Goal: Communication & Community: Answer question/provide support

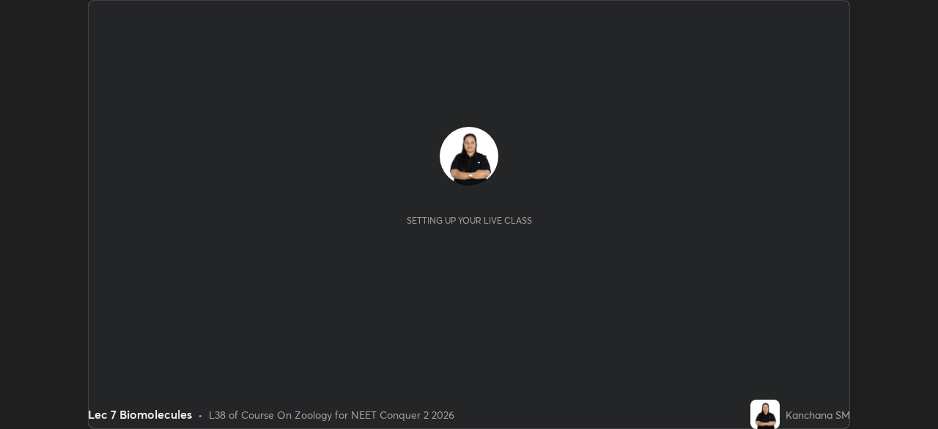
scroll to position [429, 938]
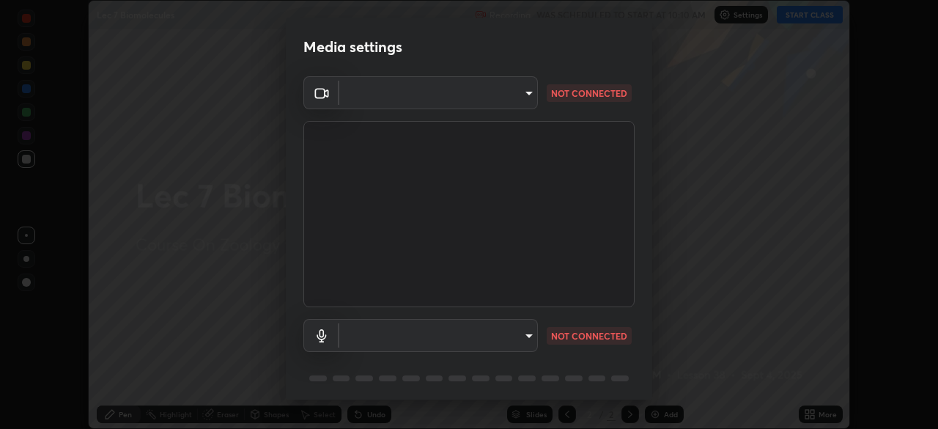
type input "bba66c41345857dcc9a6d4c580dc01eb5c8f13e357e582705132971b55534d29"
type input "ec6ec2dc0f2f3e030c25a31047b233f474420635a2a41b721e21e6901f136957"
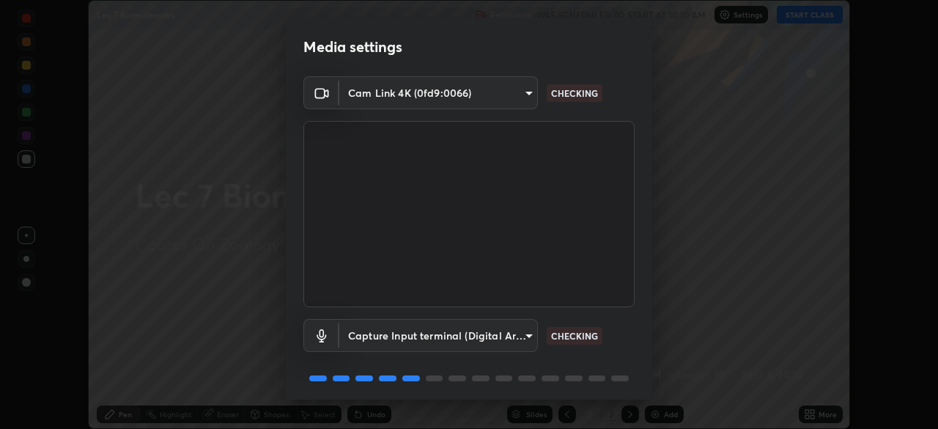
scroll to position [52, 0]
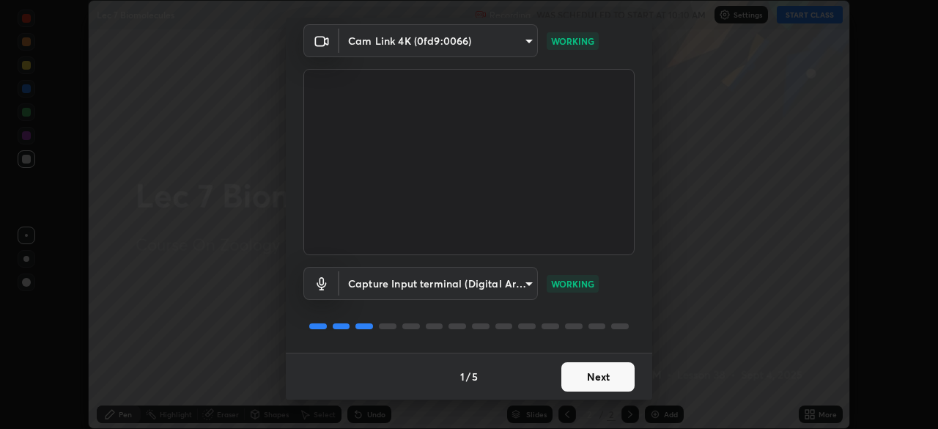
click at [586, 381] on button "Next" at bounding box center [598, 376] width 73 height 29
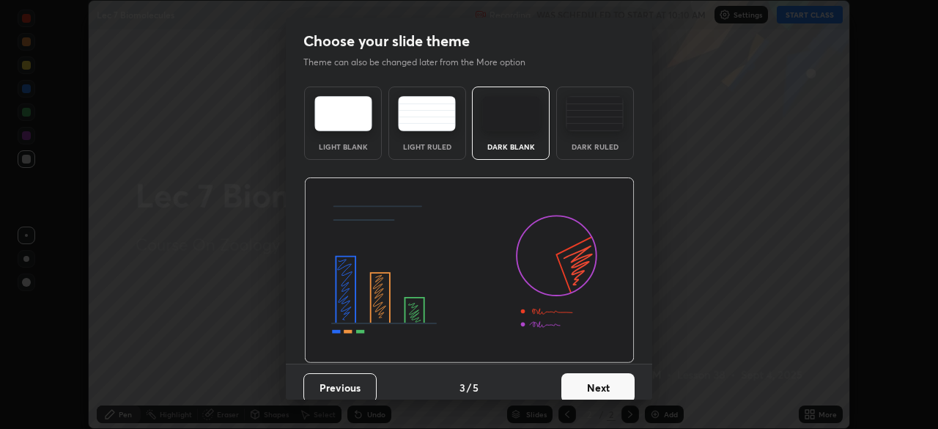
click at [584, 378] on button "Next" at bounding box center [598, 387] width 73 height 29
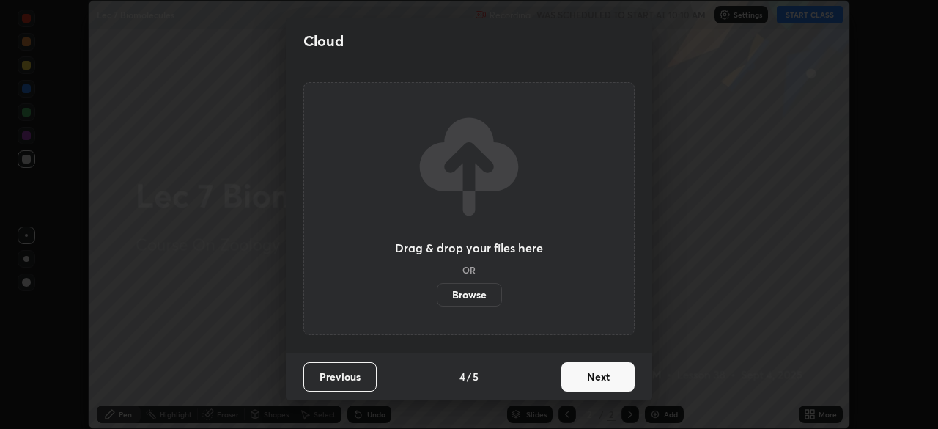
click at [587, 378] on button "Next" at bounding box center [598, 376] width 73 height 29
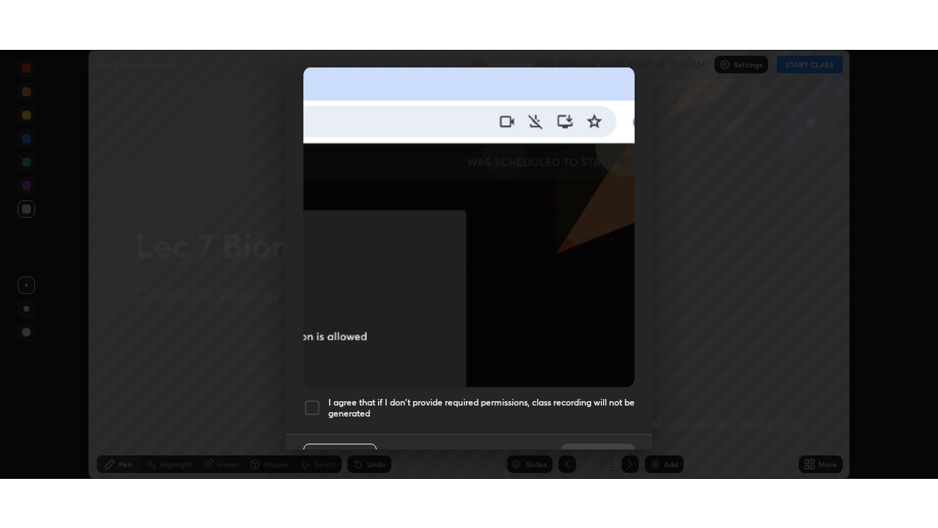
scroll to position [351, 0]
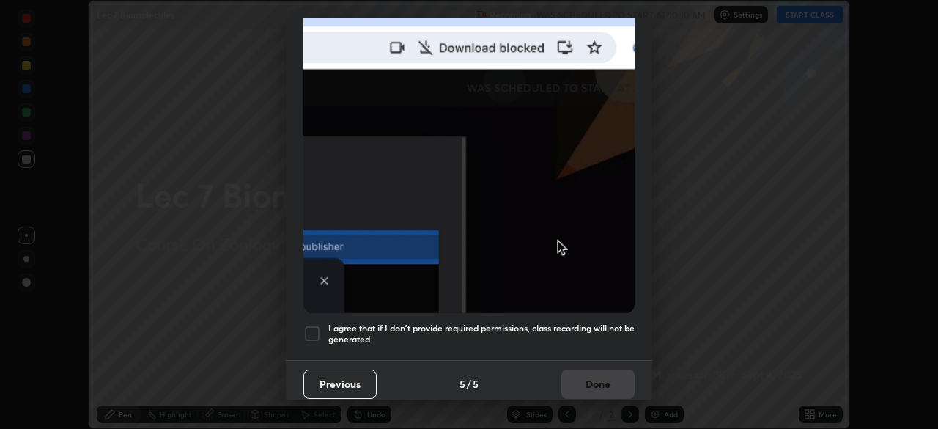
click at [318, 325] on div at bounding box center [313, 334] width 18 height 18
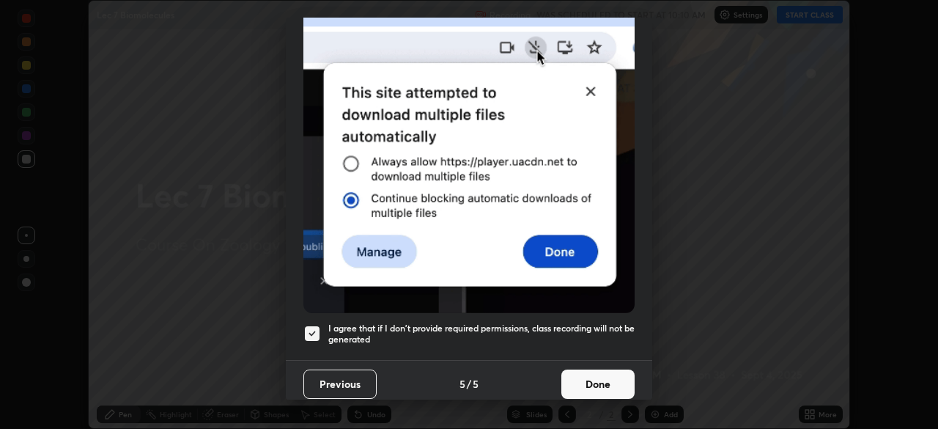
click at [589, 381] on button "Done" at bounding box center [598, 384] width 73 height 29
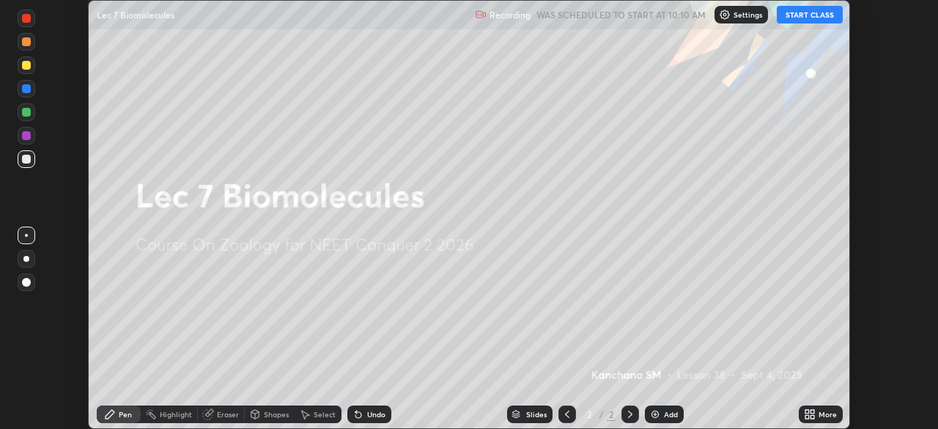
click at [807, 16] on button "START CLASS" at bounding box center [810, 15] width 66 height 18
click at [809, 413] on icon at bounding box center [808, 412] width 4 height 4
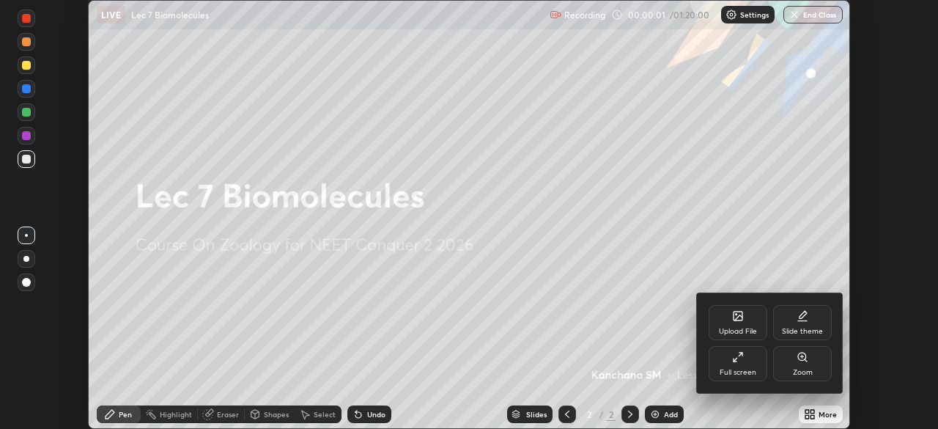
click at [746, 371] on div "Full screen" at bounding box center [738, 372] width 37 height 7
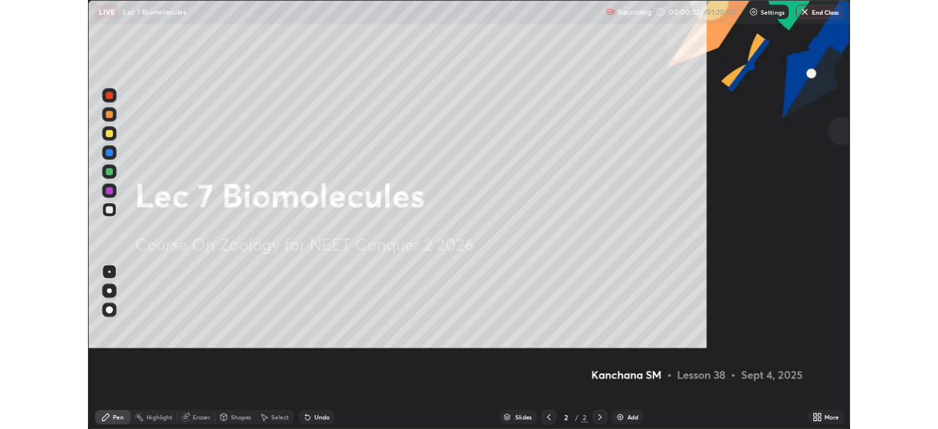
scroll to position [528, 938]
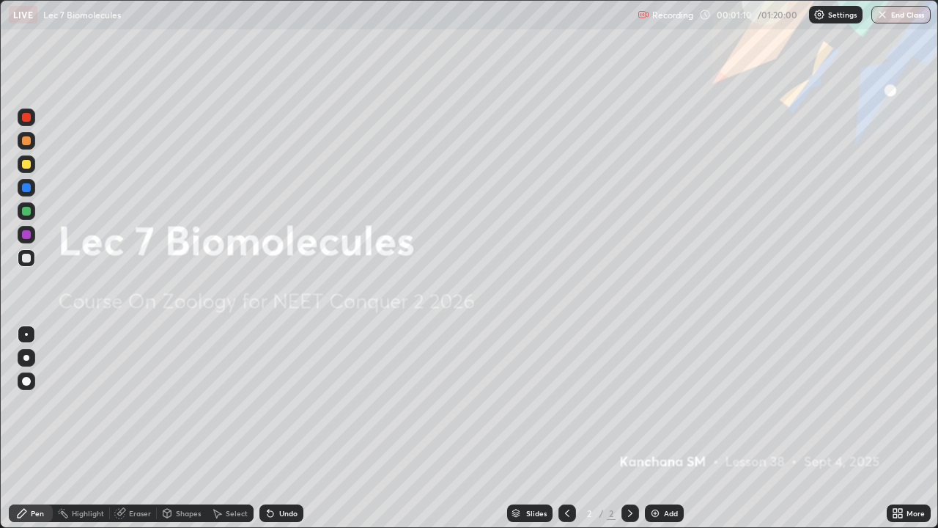
click at [650, 428] on img at bounding box center [656, 513] width 12 height 12
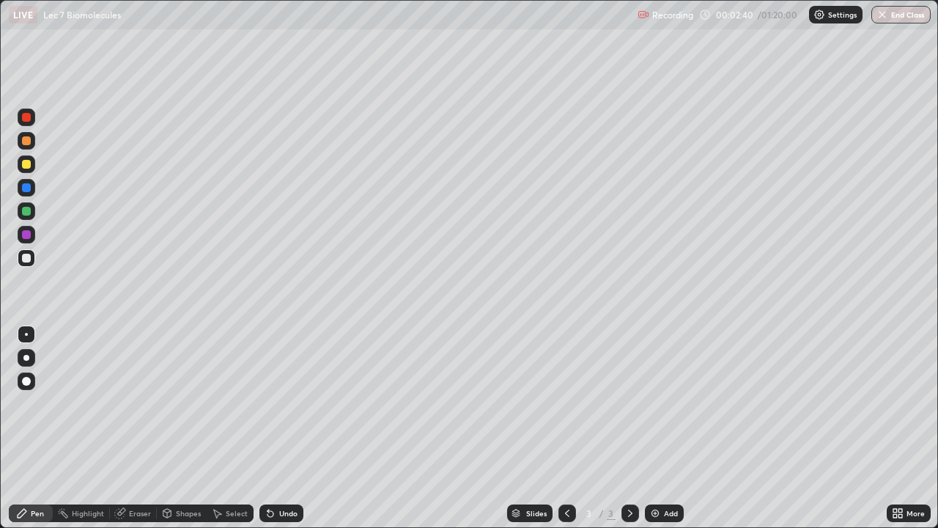
click at [26, 166] on div at bounding box center [26, 164] width 9 height 9
click at [27, 353] on div at bounding box center [27, 358] width 18 height 18
click at [25, 261] on div at bounding box center [26, 258] width 9 height 9
click at [28, 214] on div at bounding box center [26, 211] width 9 height 9
click at [23, 264] on div at bounding box center [27, 258] width 18 height 18
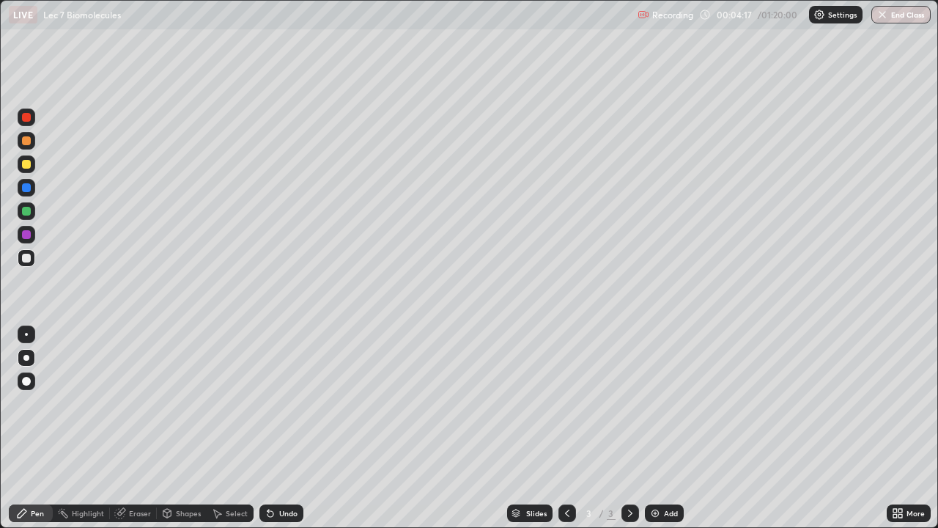
click at [220, 428] on icon at bounding box center [217, 513] width 12 height 12
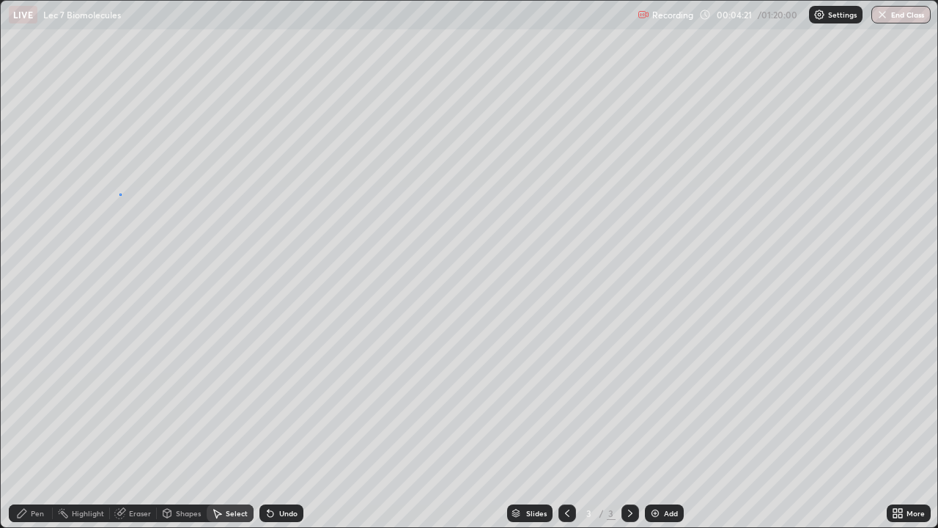
click at [120, 194] on div "0 ° Undo Copy Duplicate Duplicate to new slide Delete" at bounding box center [469, 264] width 937 height 526
click at [32, 428] on div "Pen" at bounding box center [37, 513] width 13 height 7
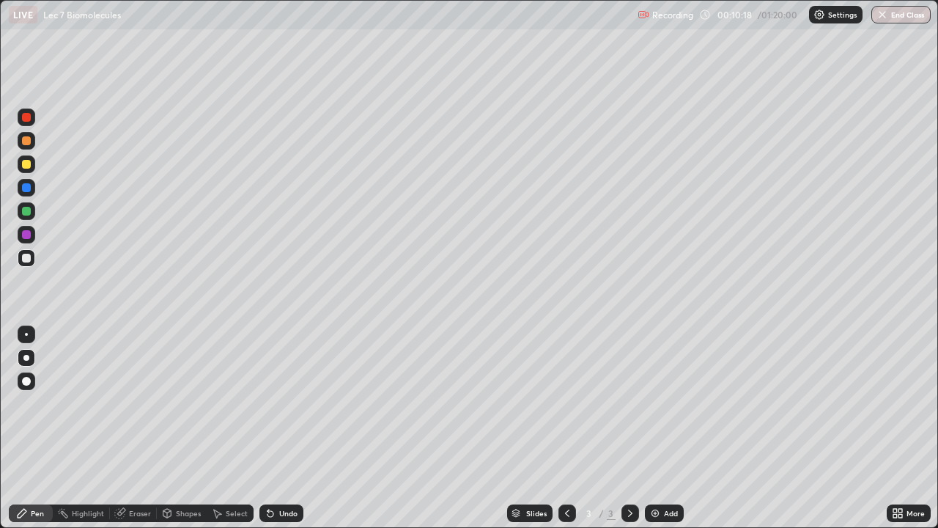
click at [176, 428] on div "Shapes" at bounding box center [188, 513] width 25 height 7
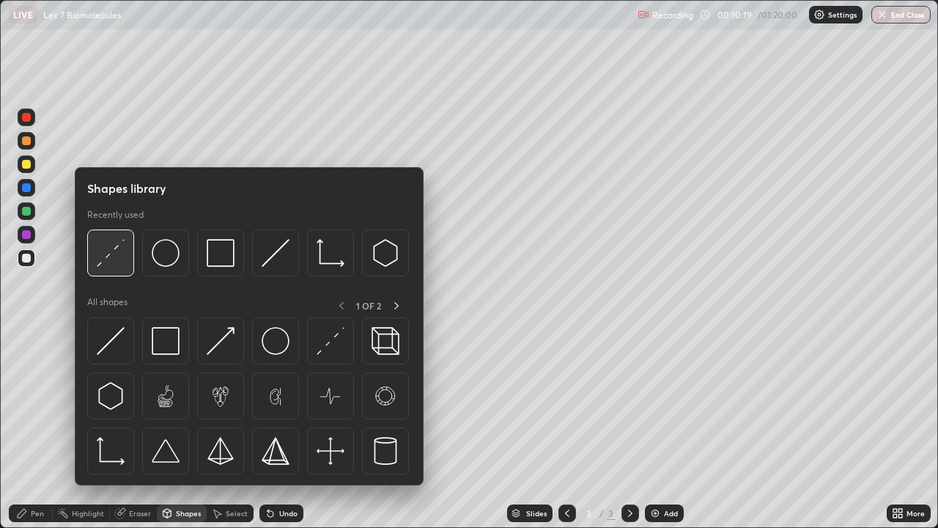
click at [117, 258] on img at bounding box center [111, 253] width 28 height 28
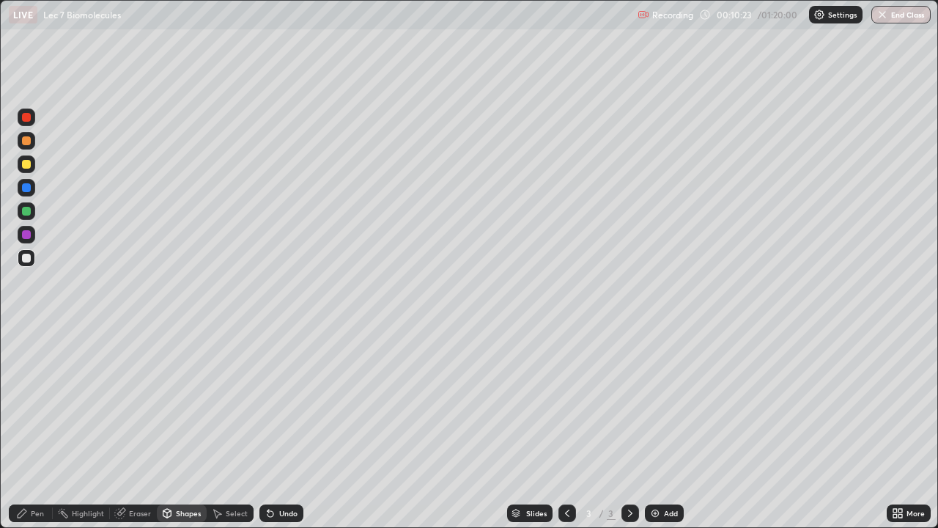
click at [34, 428] on div "Pen" at bounding box center [37, 513] width 13 height 7
click at [221, 428] on icon at bounding box center [217, 513] width 12 height 12
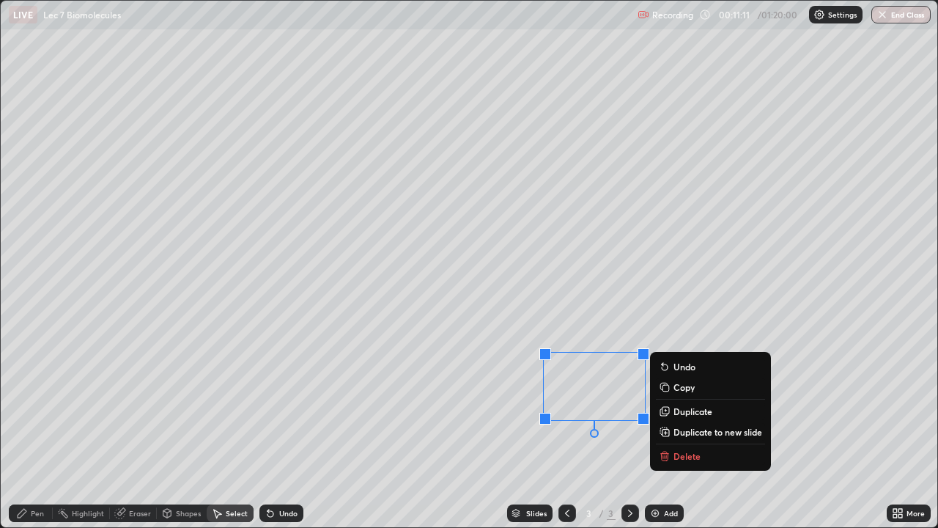
click at [529, 428] on div "0 ° Undo Copy Duplicate Duplicate to new slide Delete" at bounding box center [469, 264] width 937 height 526
click at [29, 428] on div "Pen" at bounding box center [31, 513] width 44 height 18
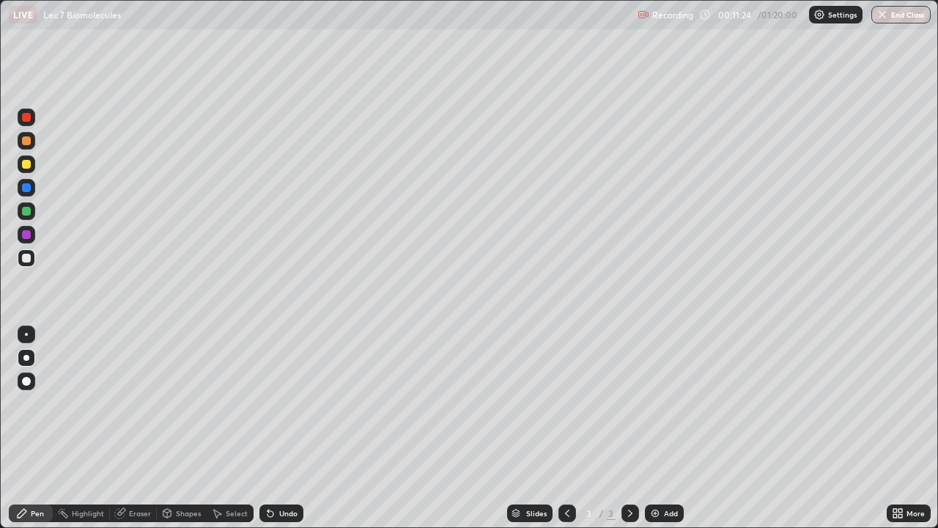
click at [129, 428] on div "Eraser" at bounding box center [140, 513] width 22 height 7
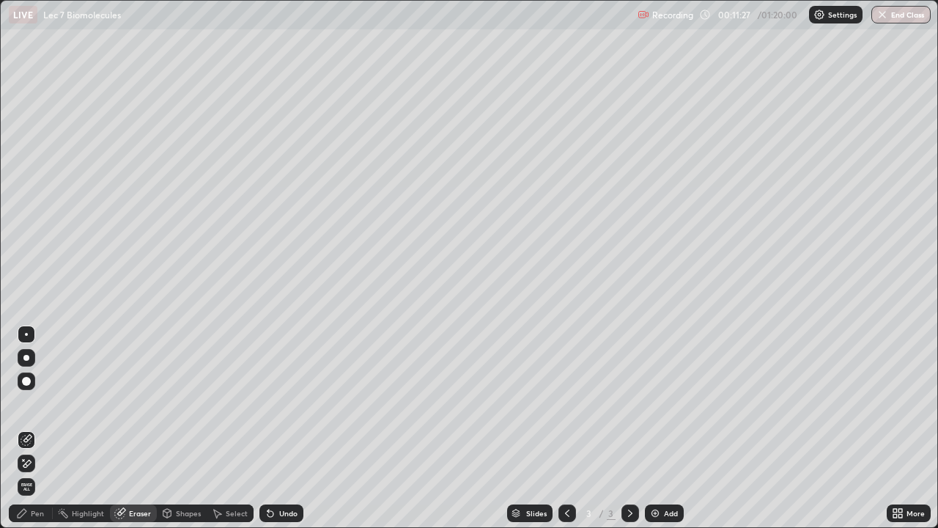
click at [37, 428] on div "Pen" at bounding box center [37, 513] width 13 height 7
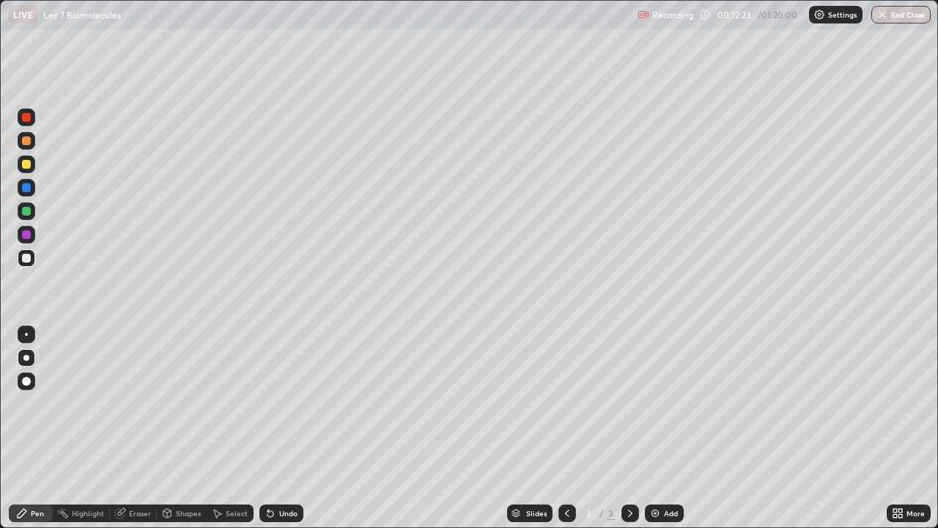
click at [129, 428] on div "Eraser" at bounding box center [140, 513] width 22 height 7
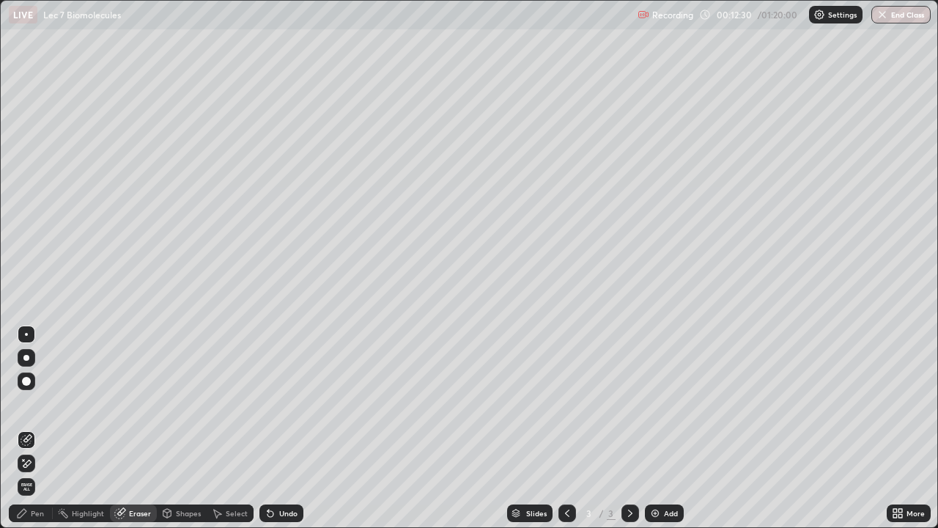
click at [25, 428] on icon at bounding box center [22, 513] width 12 height 12
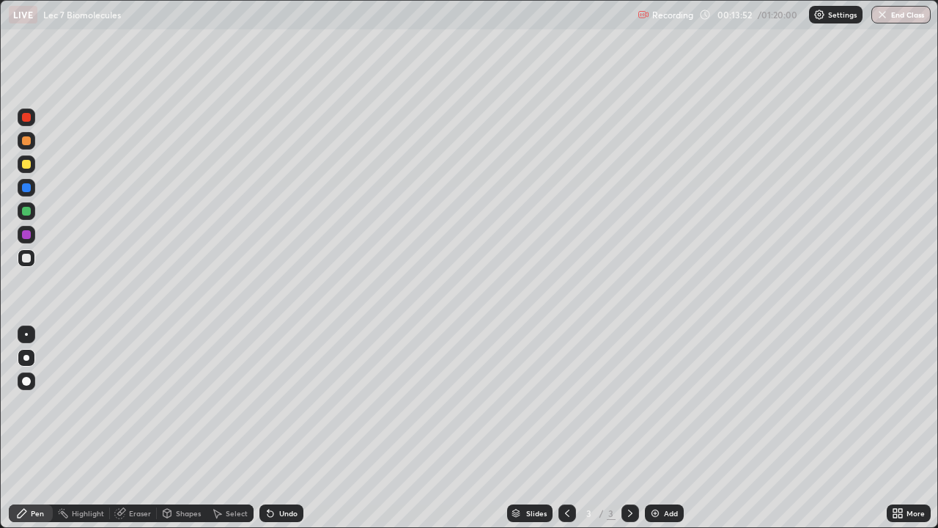
click at [276, 428] on div "Undo" at bounding box center [282, 513] width 44 height 18
click at [33, 166] on div at bounding box center [27, 164] width 18 height 18
click at [178, 428] on div "Shapes" at bounding box center [188, 513] width 25 height 7
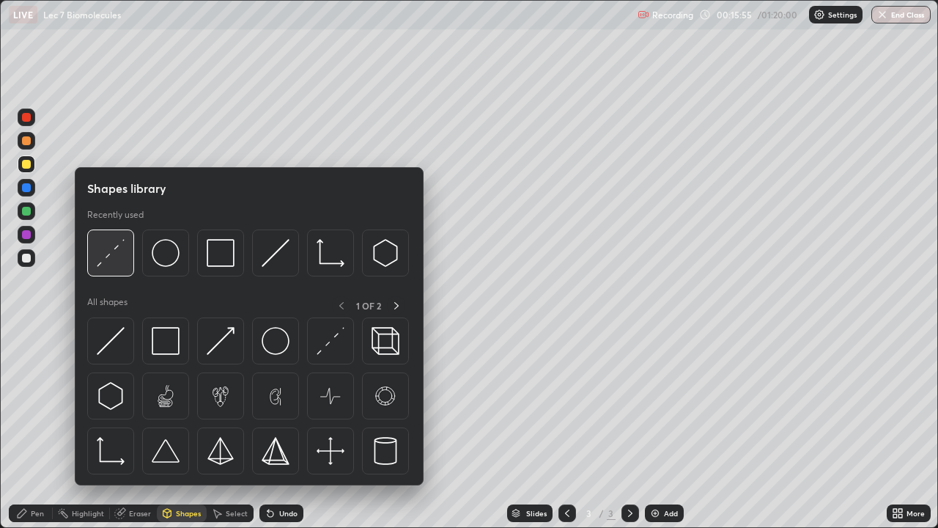
click at [114, 271] on div at bounding box center [110, 252] width 47 height 47
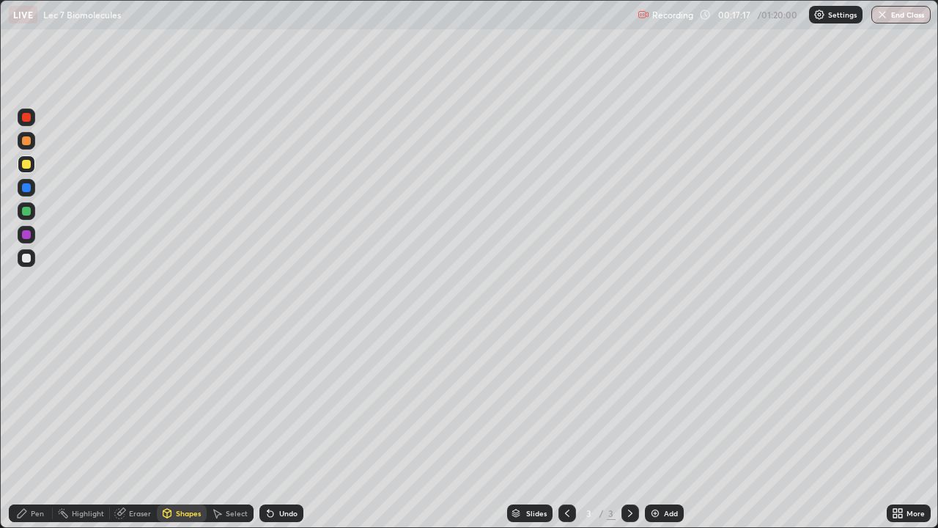
click at [268, 428] on icon at bounding box center [271, 514] width 6 height 6
click at [26, 428] on icon at bounding box center [22, 513] width 12 height 12
click at [123, 428] on icon at bounding box center [120, 513] width 12 height 12
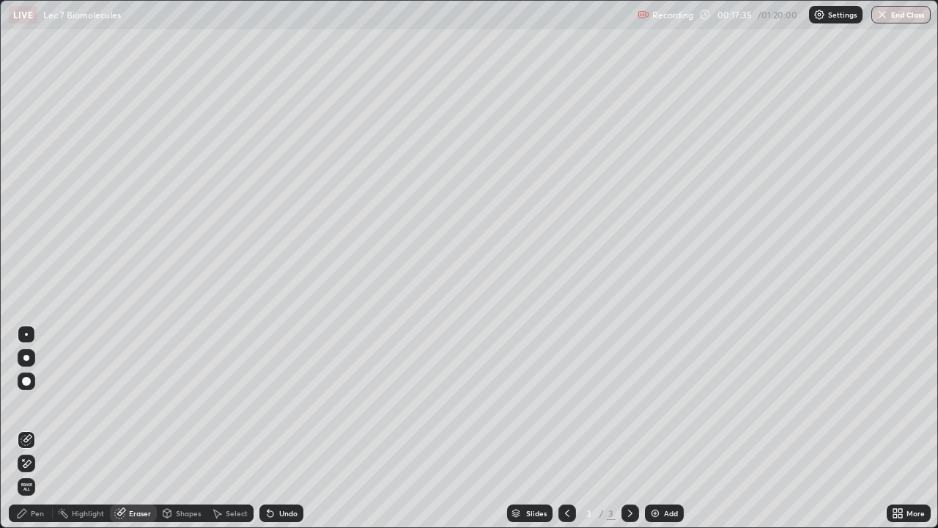
click at [37, 428] on div "Pen" at bounding box center [37, 513] width 13 height 7
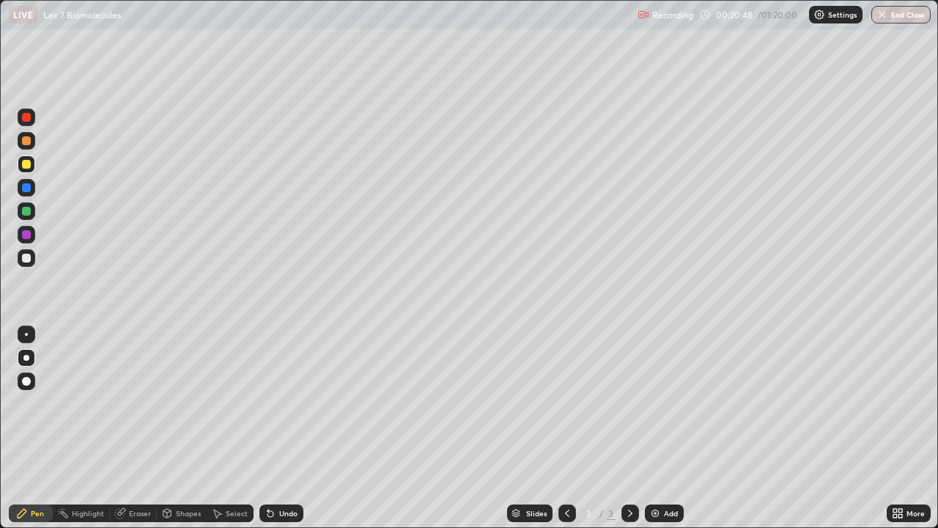
click at [654, 428] on img at bounding box center [656, 513] width 12 height 12
click at [25, 262] on div at bounding box center [26, 258] width 9 height 9
click at [566, 428] on icon at bounding box center [568, 513] width 12 height 12
click at [627, 428] on icon at bounding box center [631, 513] width 12 height 12
click at [274, 428] on div "Undo" at bounding box center [282, 513] width 44 height 18
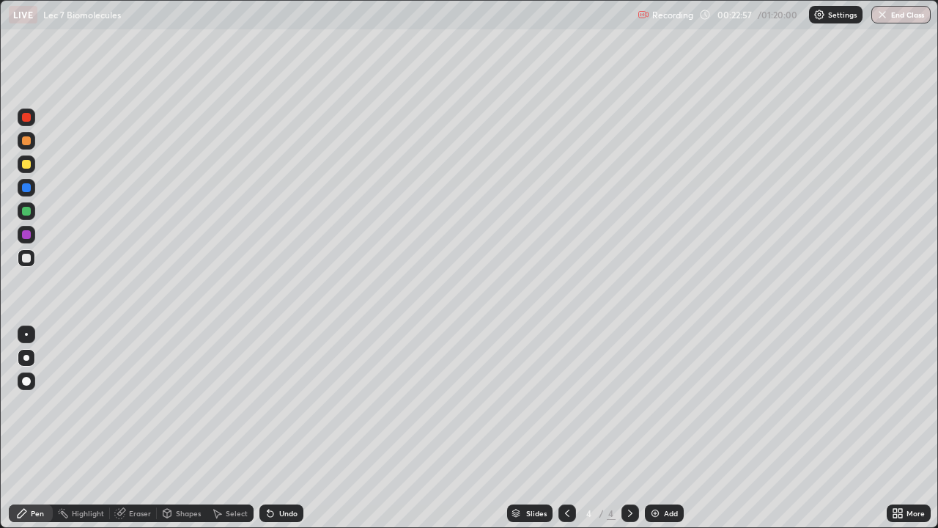
click at [268, 428] on icon at bounding box center [271, 514] width 6 height 6
click at [268, 428] on icon at bounding box center [268, 510] width 1 height 1
click at [268, 428] on icon at bounding box center [271, 514] width 6 height 6
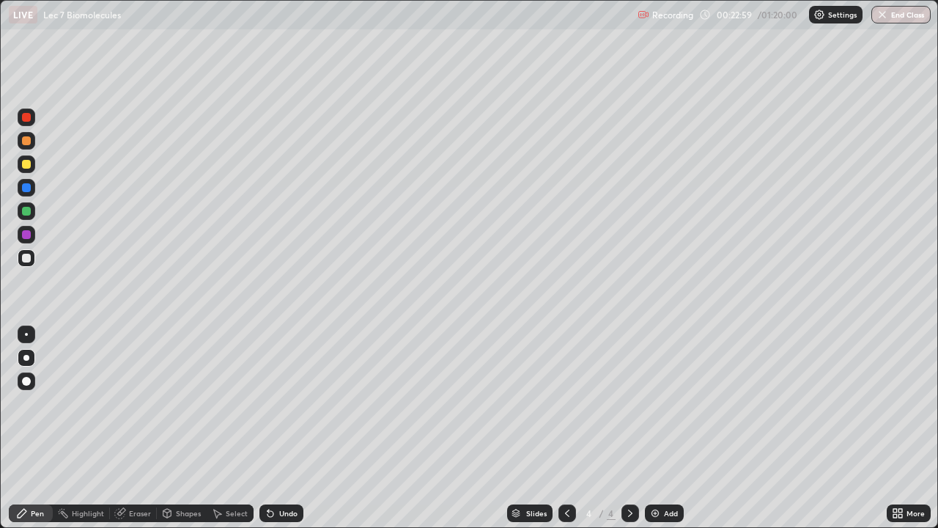
click at [185, 428] on div "Shapes" at bounding box center [188, 513] width 25 height 7
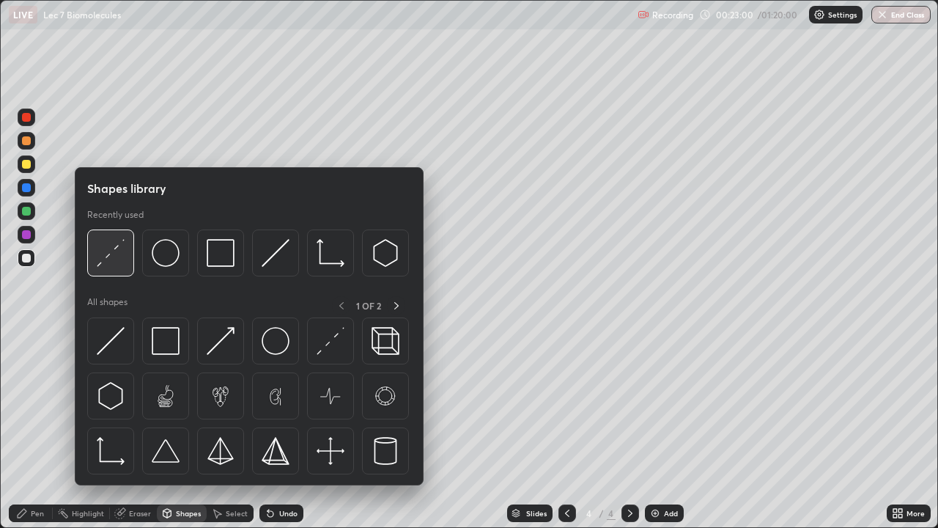
click at [114, 259] on img at bounding box center [111, 253] width 28 height 28
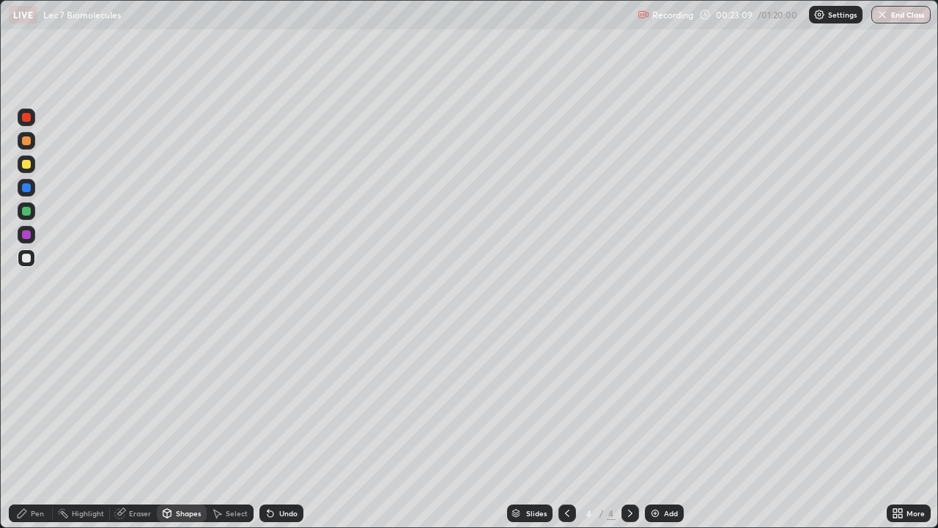
click at [34, 428] on div "Pen" at bounding box center [37, 513] width 13 height 7
click at [269, 428] on icon at bounding box center [271, 514] width 6 height 6
click at [171, 428] on icon at bounding box center [167, 513] width 12 height 12
click at [229, 428] on div "Select" at bounding box center [237, 513] width 22 height 7
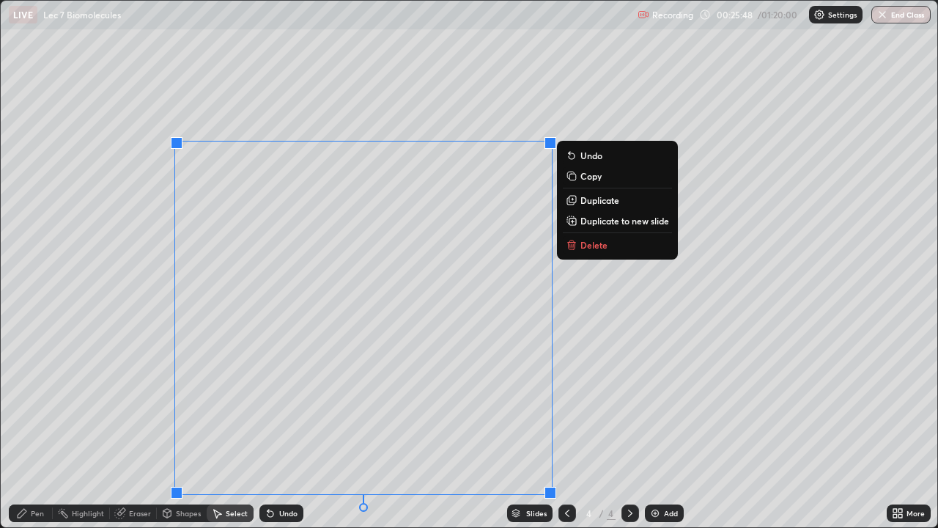
click at [598, 243] on p "Delete" at bounding box center [594, 245] width 27 height 12
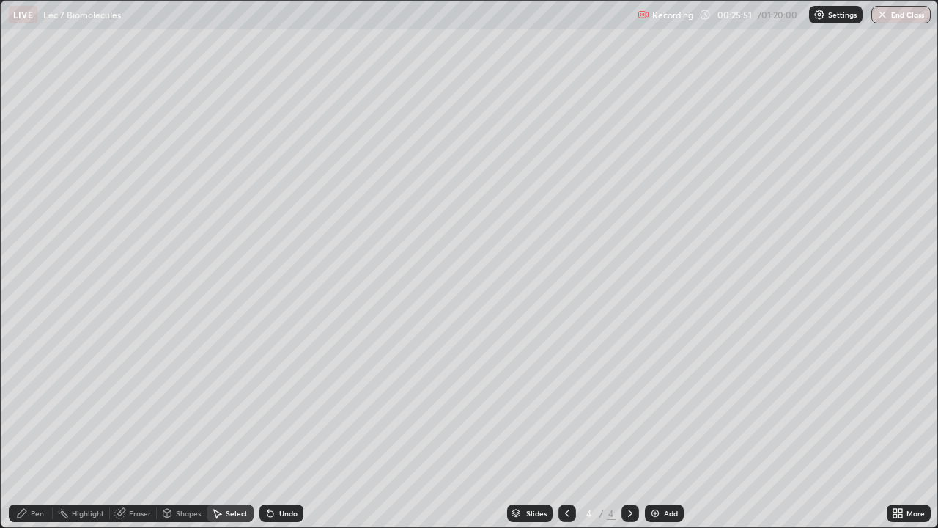
click at [183, 428] on div "Shapes" at bounding box center [188, 513] width 25 height 7
click at [34, 428] on div "Pen" at bounding box center [37, 513] width 13 height 7
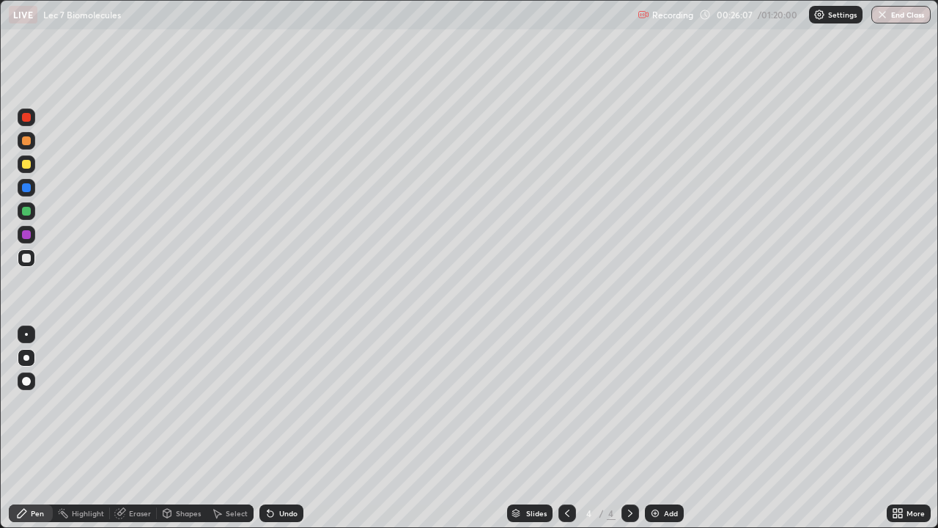
click at [28, 188] on div at bounding box center [26, 187] width 9 height 9
click at [26, 260] on div at bounding box center [26, 258] width 9 height 9
click at [27, 188] on div at bounding box center [26, 187] width 9 height 9
click at [135, 428] on div "Eraser" at bounding box center [140, 513] width 22 height 7
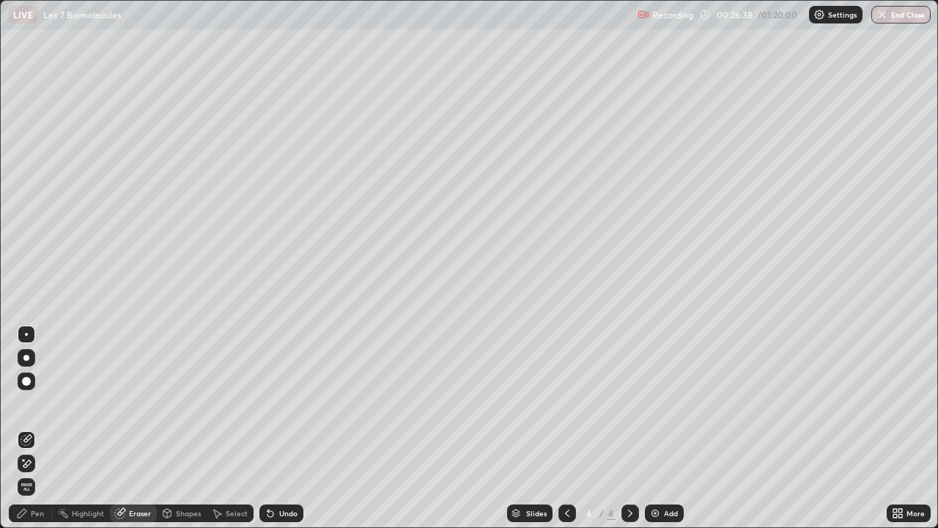
click at [43, 428] on div "Pen" at bounding box center [37, 513] width 13 height 7
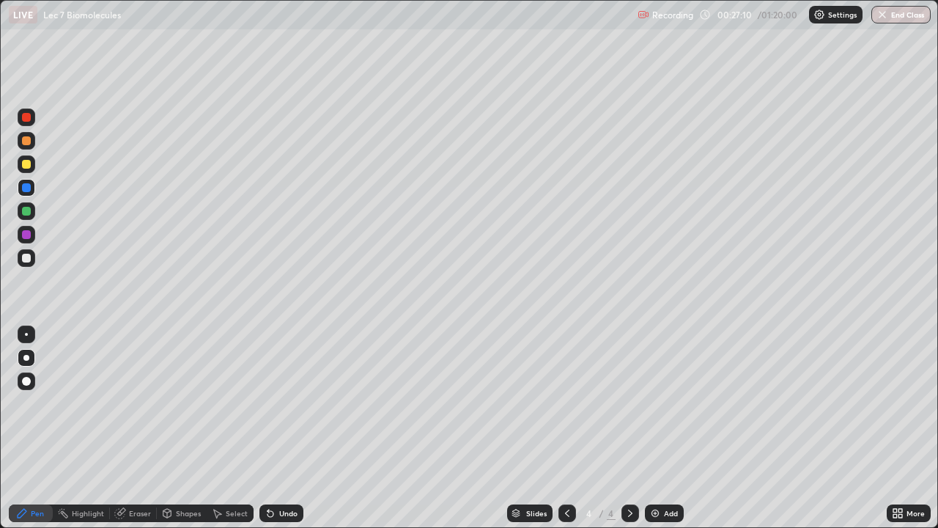
click at [27, 258] on div at bounding box center [26, 258] width 9 height 9
click at [128, 428] on div "Eraser" at bounding box center [133, 513] width 47 height 18
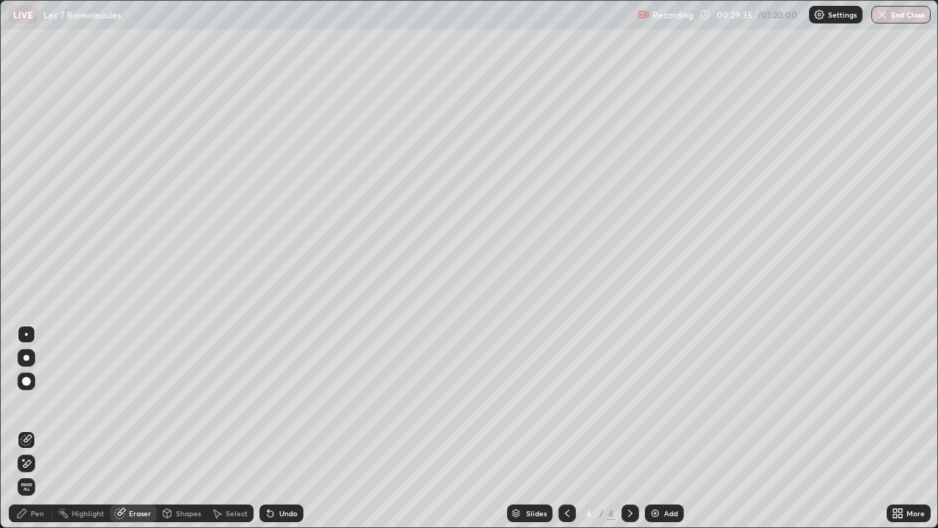
click at [33, 428] on div "Pen" at bounding box center [37, 513] width 13 height 7
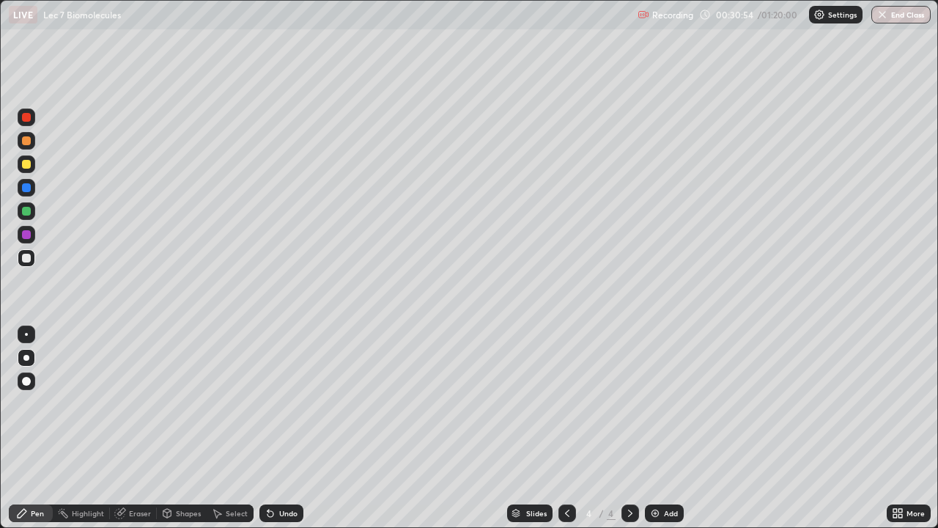
click at [567, 428] on icon at bounding box center [568, 513] width 12 height 12
click at [126, 428] on div "Eraser" at bounding box center [133, 513] width 47 height 18
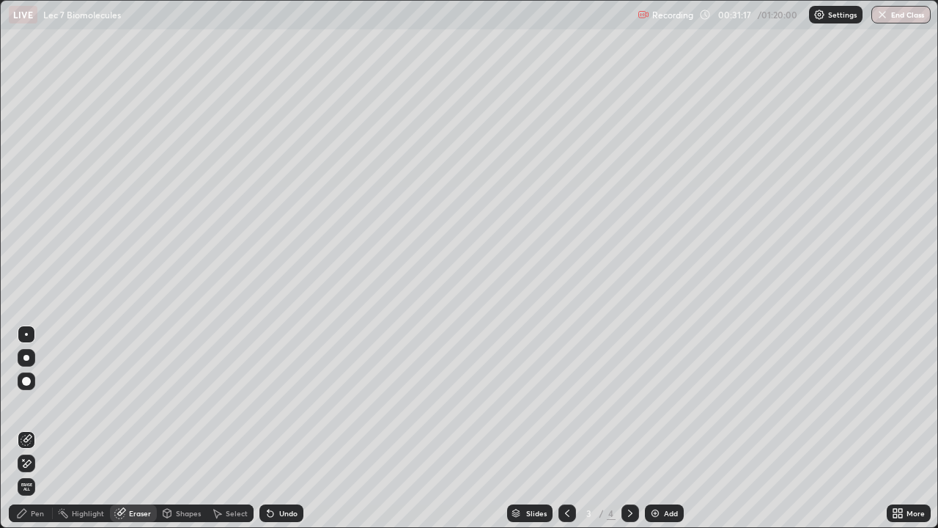
click at [629, 428] on icon at bounding box center [631, 513] width 12 height 12
click at [32, 428] on div "Pen" at bounding box center [37, 513] width 13 height 7
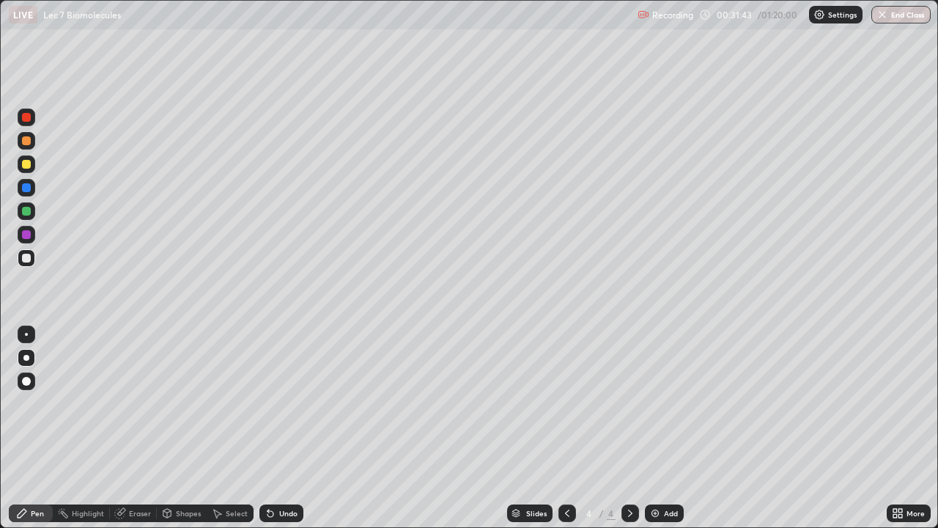
click at [29, 209] on div at bounding box center [26, 211] width 9 height 9
click at [265, 428] on icon at bounding box center [271, 513] width 12 height 12
click at [220, 428] on icon at bounding box center [217, 513] width 12 height 12
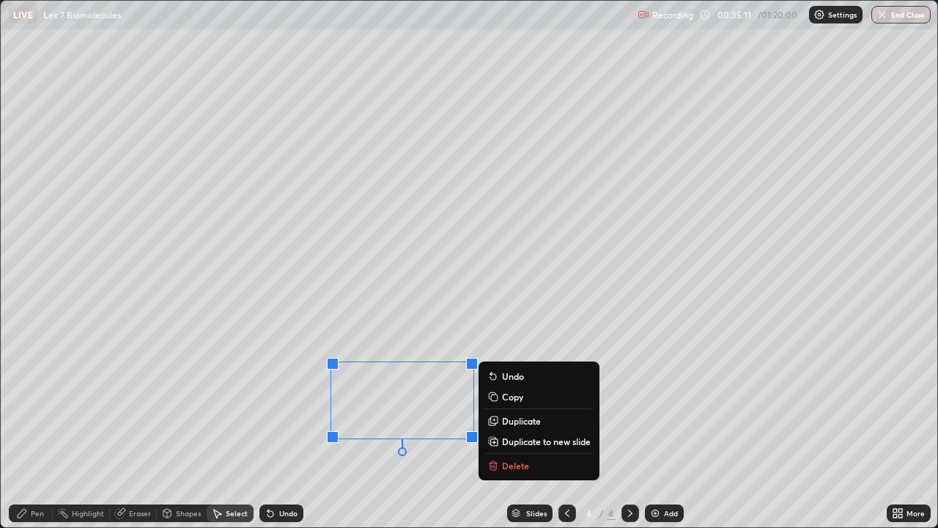
click at [507, 428] on p "Delete" at bounding box center [515, 466] width 27 height 12
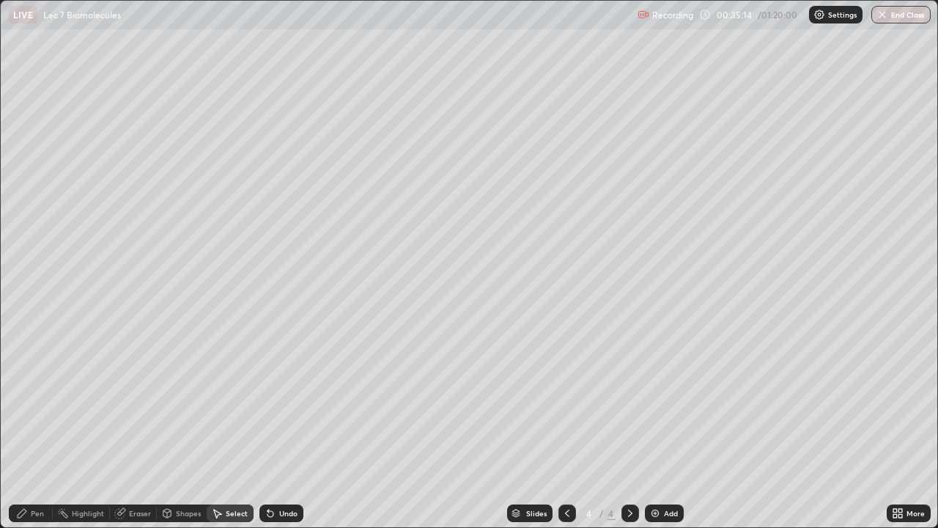
click at [26, 428] on icon at bounding box center [22, 513] width 12 height 12
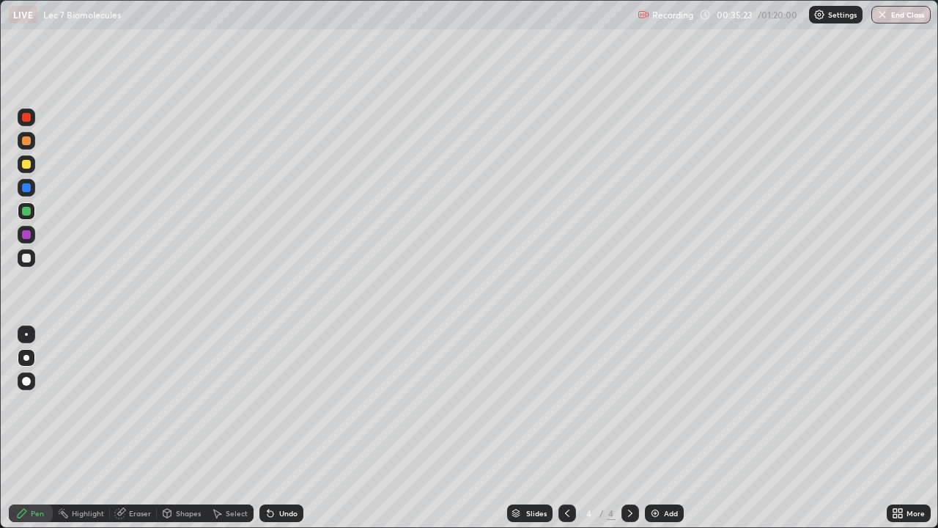
click at [29, 258] on div at bounding box center [26, 258] width 9 height 9
click at [226, 428] on div "Select" at bounding box center [237, 513] width 22 height 7
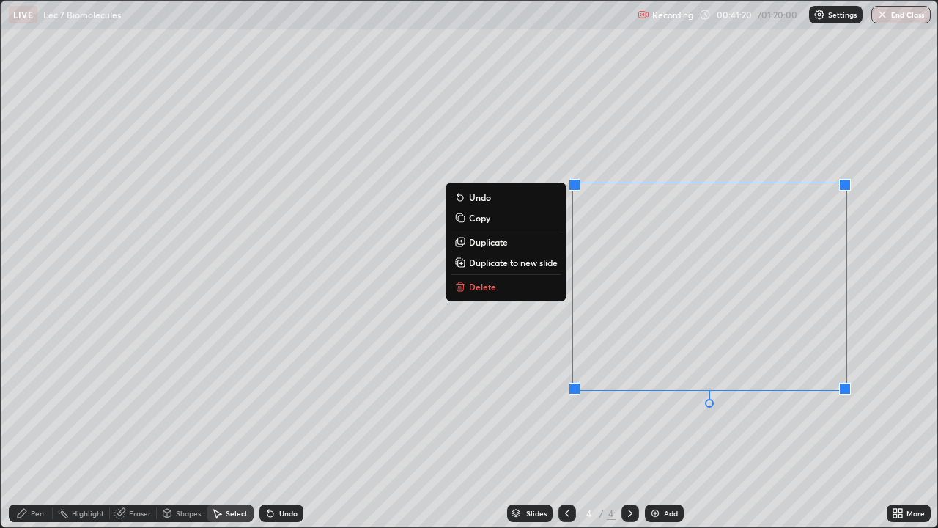
click at [496, 278] on button "Delete" at bounding box center [506, 287] width 109 height 18
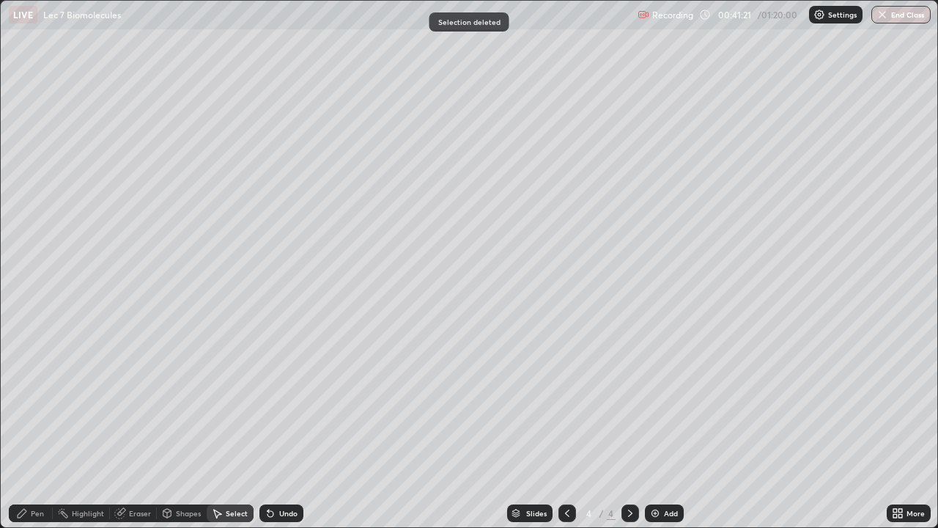
click at [34, 428] on div "Pen" at bounding box center [37, 513] width 13 height 7
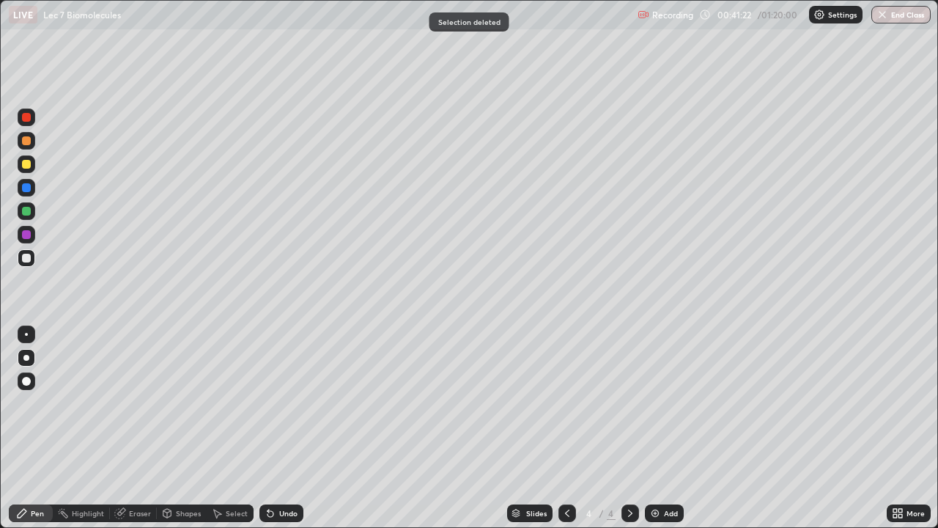
click at [441, 428] on div "Slides 4 / 4 Add" at bounding box center [596, 513] width 584 height 29
click at [282, 428] on div "Undo" at bounding box center [288, 513] width 18 height 7
click at [650, 428] on img at bounding box center [656, 513] width 12 height 12
click at [22, 161] on div at bounding box center [26, 164] width 9 height 9
click at [28, 382] on div at bounding box center [26, 381] width 9 height 9
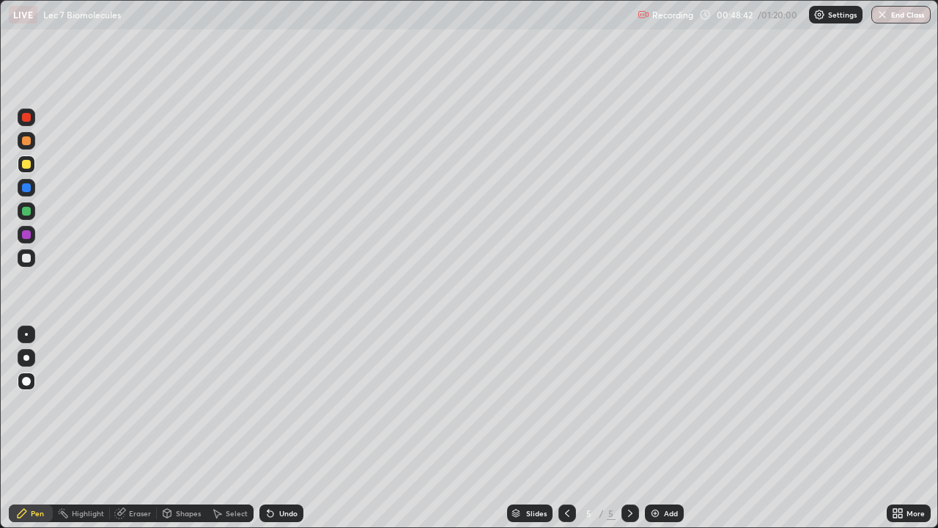
click at [231, 428] on div "Select" at bounding box center [237, 513] width 22 height 7
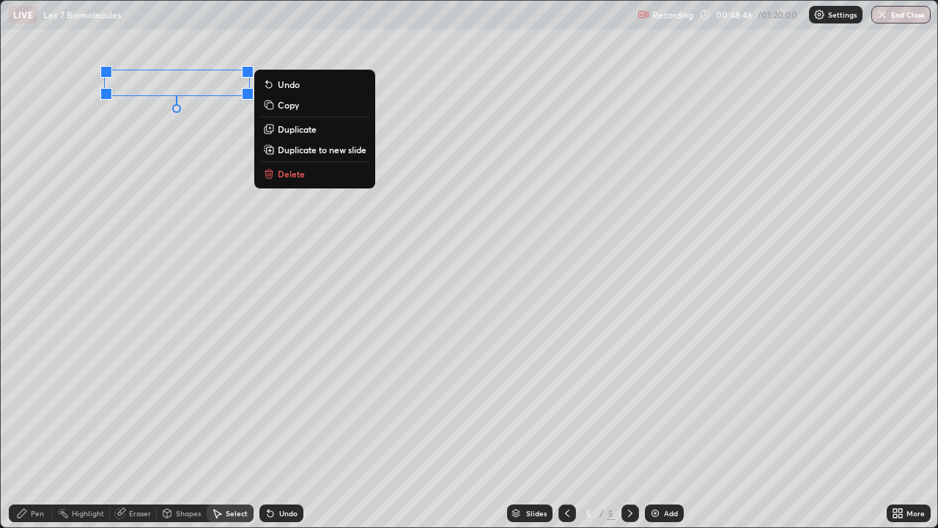
click at [102, 155] on div "0 ° Undo Copy Duplicate Duplicate to new slide Delete" at bounding box center [469, 264] width 937 height 526
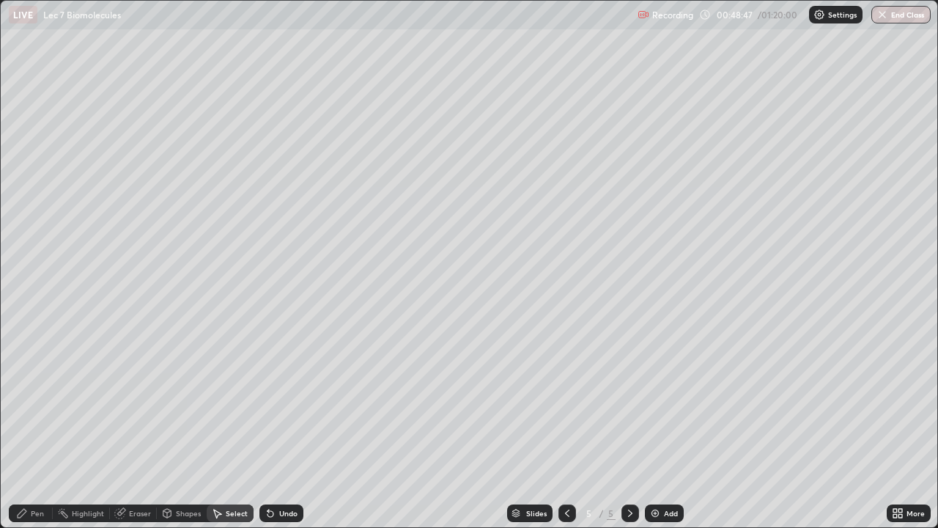
click at [34, 428] on div "Pen" at bounding box center [37, 513] width 13 height 7
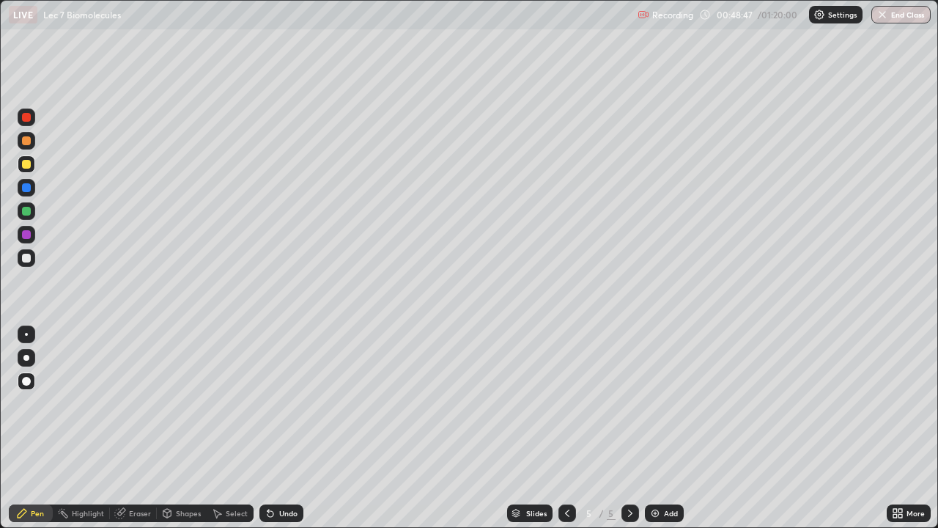
click at [26, 258] on div at bounding box center [26, 258] width 9 height 9
click at [26, 358] on div at bounding box center [26, 358] width 6 height 6
click at [21, 266] on div at bounding box center [27, 257] width 18 height 23
click at [269, 428] on icon at bounding box center [271, 514] width 6 height 6
click at [270, 428] on icon at bounding box center [271, 514] width 6 height 6
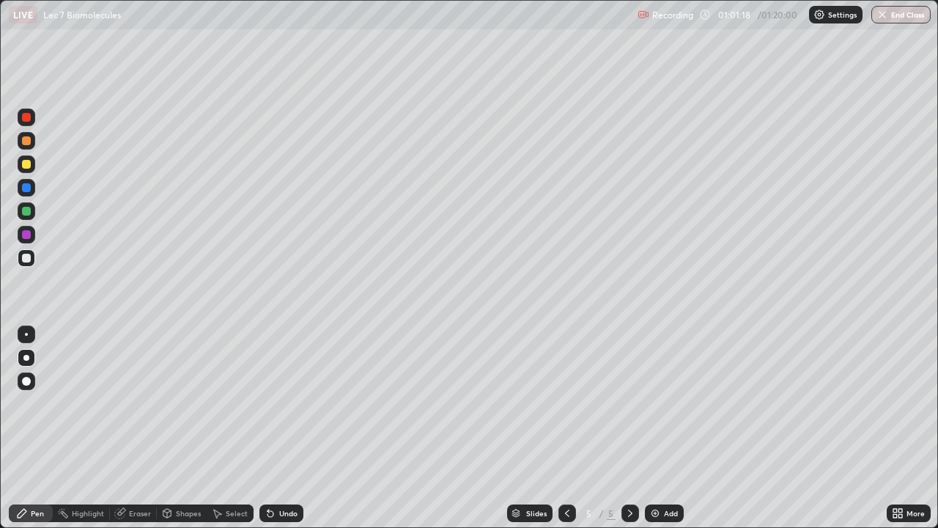
click at [229, 428] on div "Select" at bounding box center [237, 513] width 22 height 7
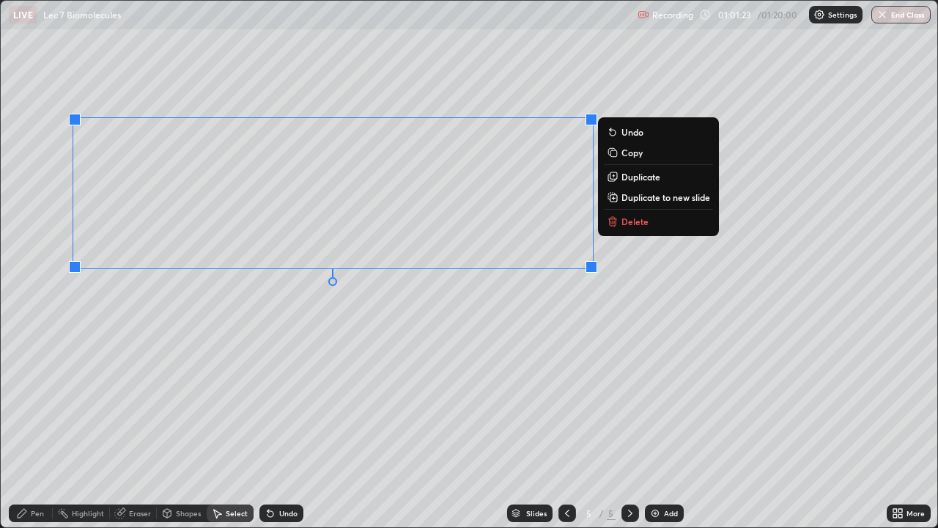
click at [147, 323] on div "0 ° Undo Copy Duplicate Duplicate to new slide Delete" at bounding box center [469, 264] width 937 height 526
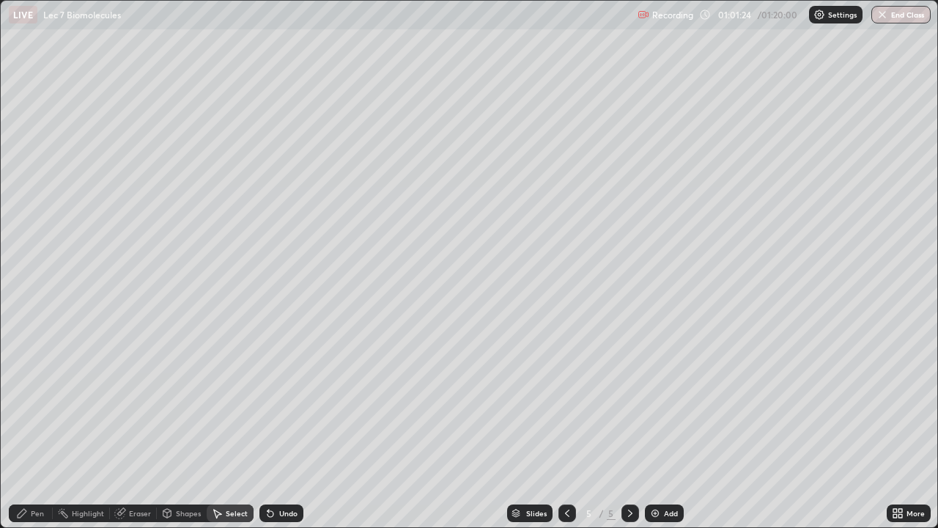
click at [34, 428] on div "Pen" at bounding box center [37, 513] width 13 height 7
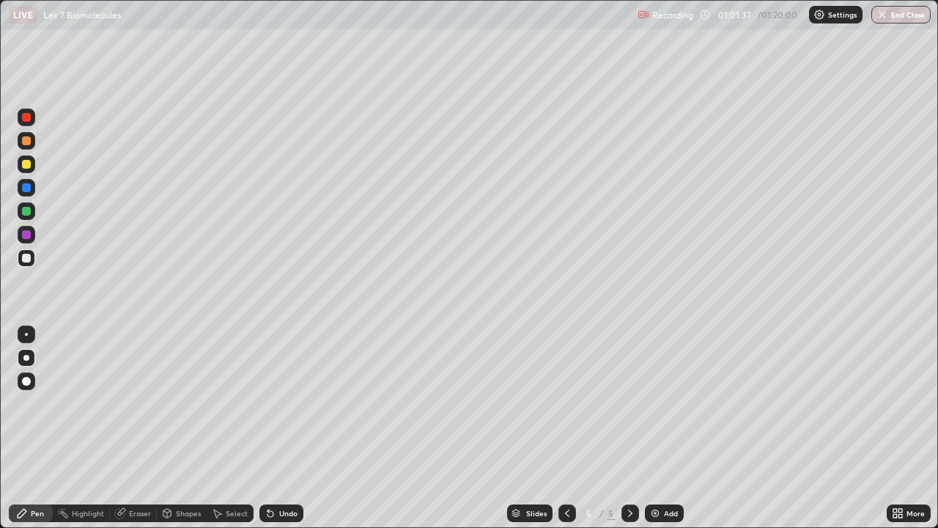
click at [23, 163] on div at bounding box center [26, 164] width 9 height 9
click at [24, 257] on div at bounding box center [26, 258] width 9 height 9
click at [656, 428] on img at bounding box center [656, 513] width 12 height 12
click at [27, 166] on div at bounding box center [26, 164] width 9 height 9
click at [25, 261] on div at bounding box center [26, 258] width 9 height 9
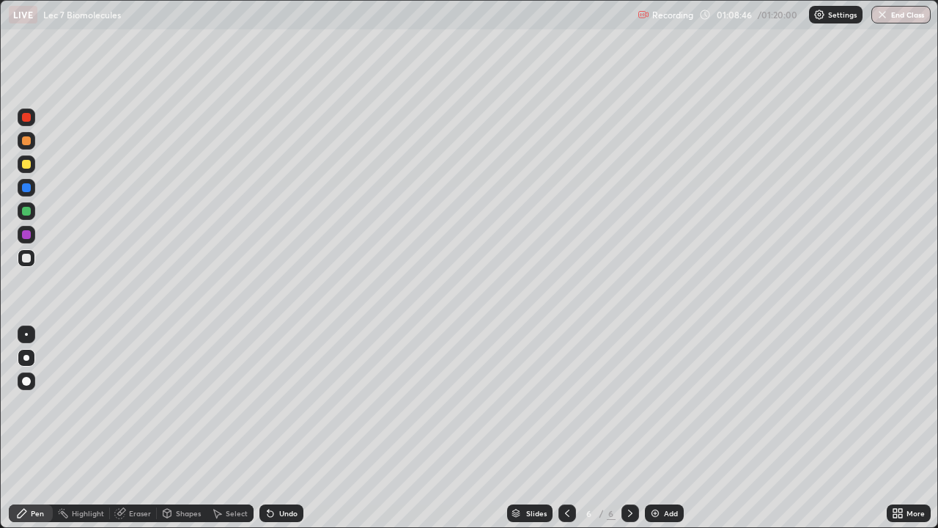
click at [129, 428] on div "Eraser" at bounding box center [140, 513] width 22 height 7
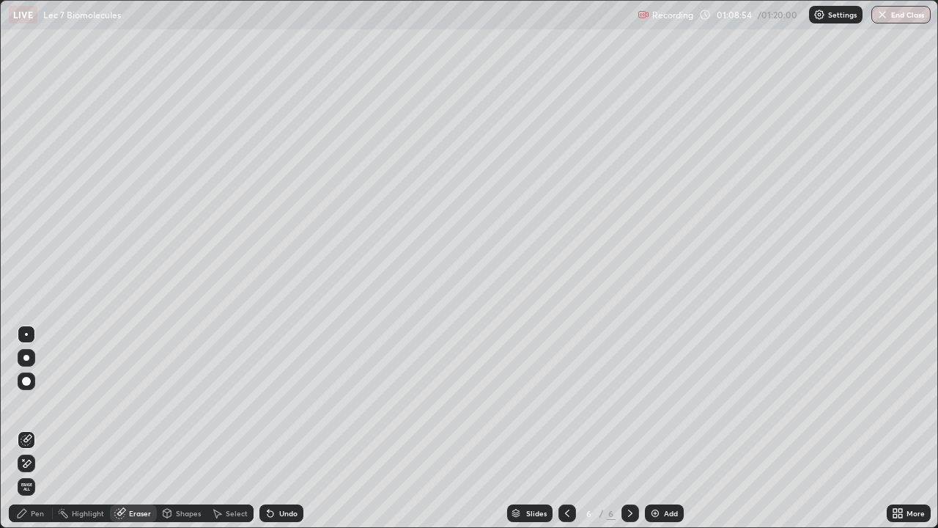
click at [28, 428] on div "Pen" at bounding box center [31, 513] width 44 height 18
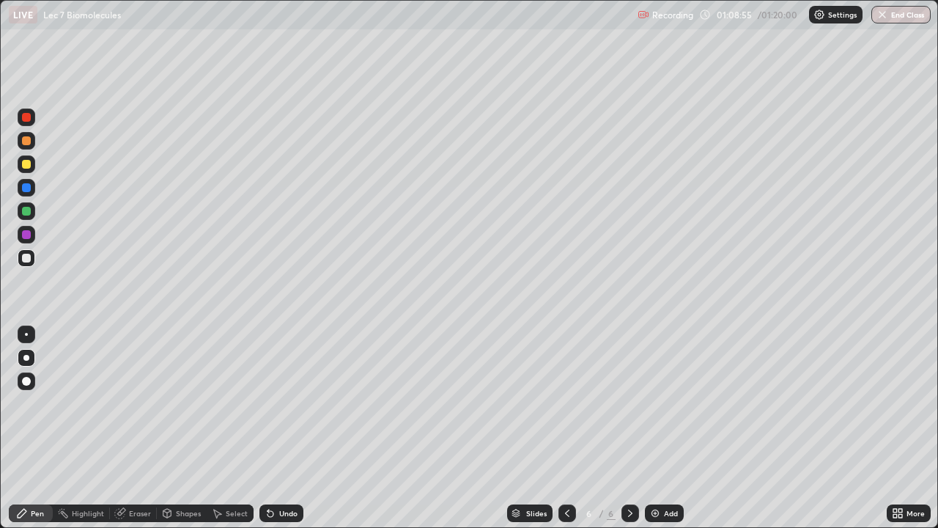
click at [26, 235] on div at bounding box center [26, 234] width 9 height 9
click at [134, 428] on div "Eraser" at bounding box center [133, 513] width 47 height 18
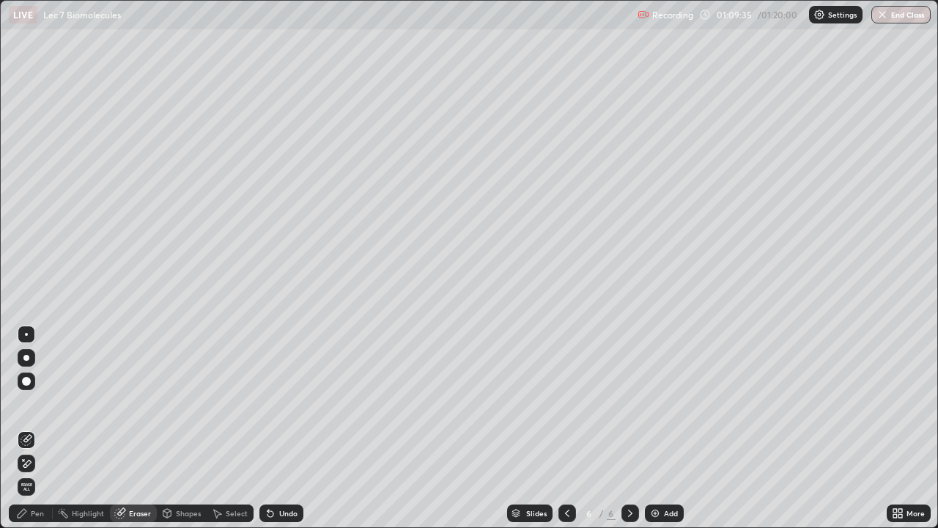
click at [32, 428] on div "Pen" at bounding box center [37, 513] width 13 height 7
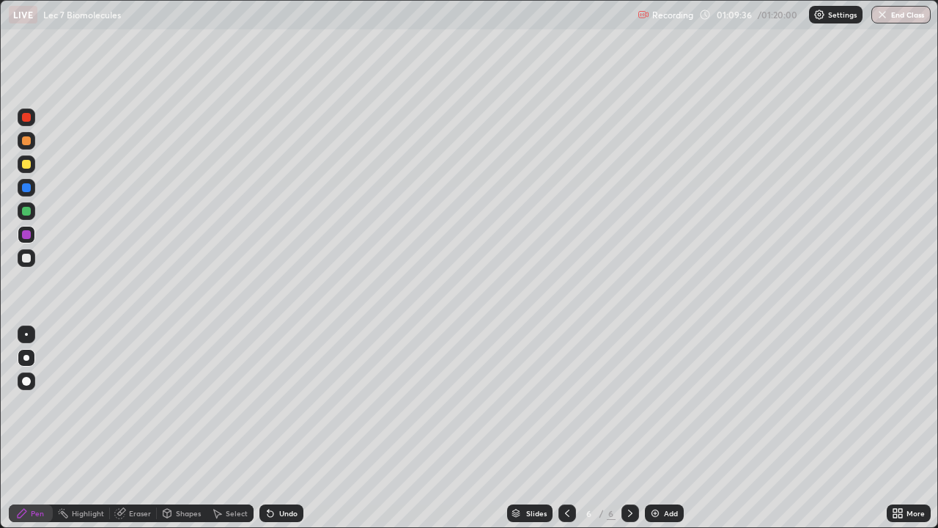
click at [22, 210] on div at bounding box center [26, 211] width 9 height 9
click at [126, 428] on div "Eraser" at bounding box center [133, 513] width 47 height 18
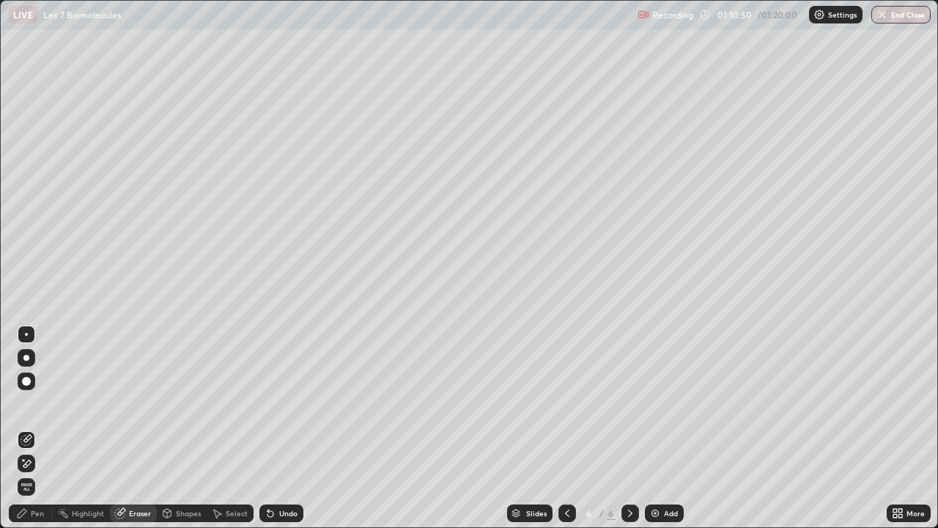
click at [35, 428] on div "Pen" at bounding box center [37, 513] width 13 height 7
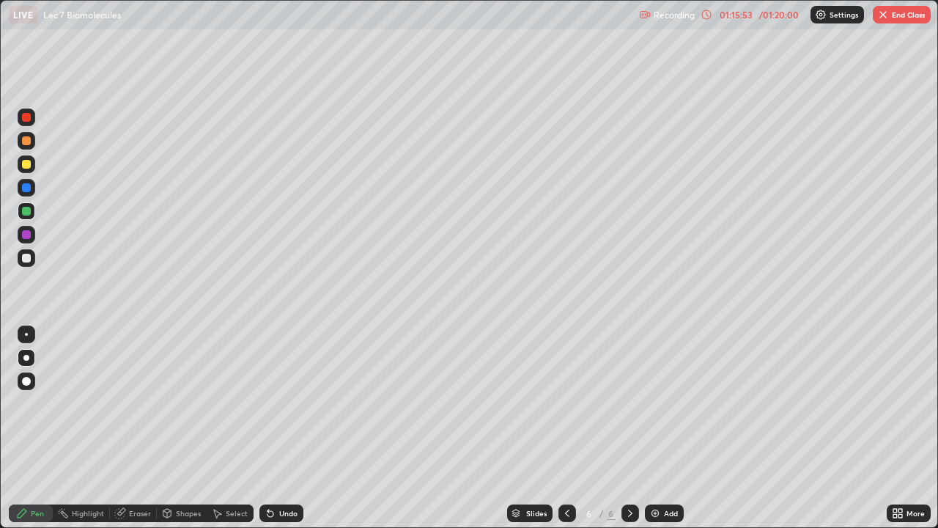
click at [899, 428] on icon at bounding box center [901, 511] width 4 height 4
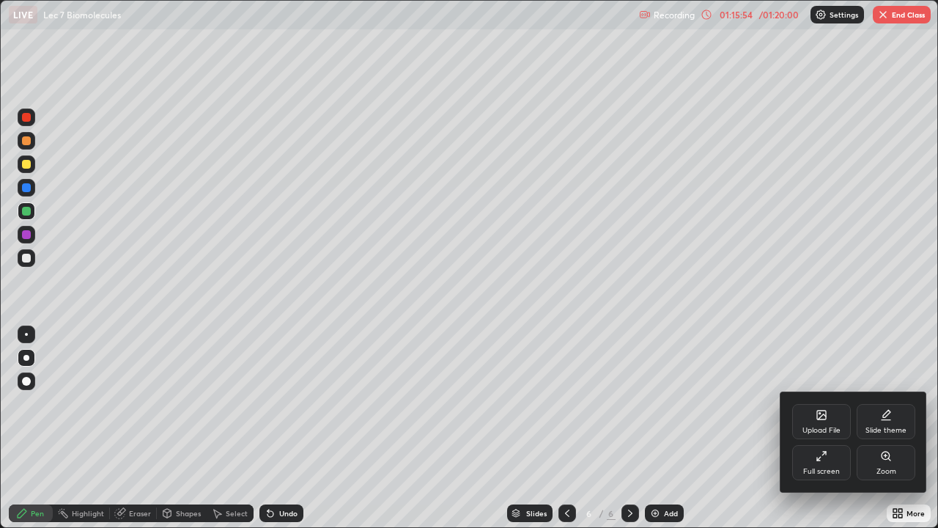
click at [723, 428] on div at bounding box center [469, 264] width 938 height 528
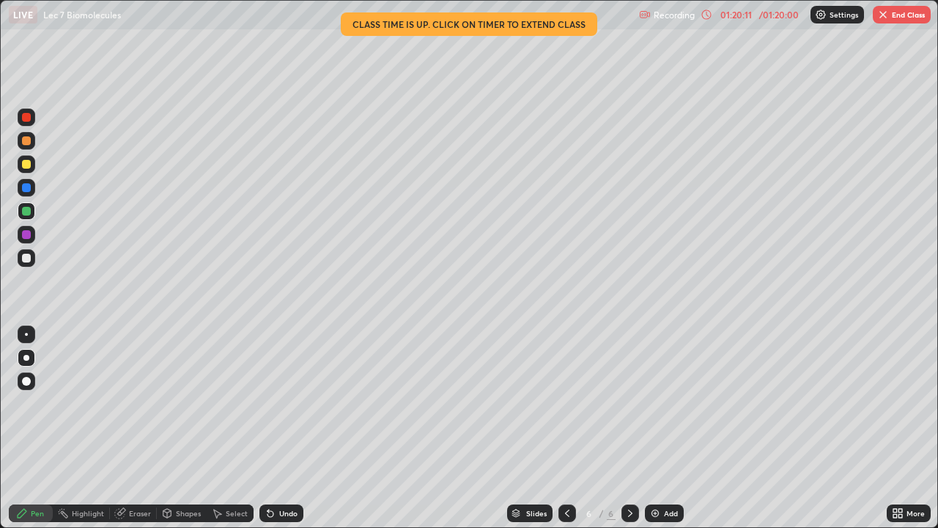
click at [897, 428] on icon at bounding box center [898, 513] width 12 height 12
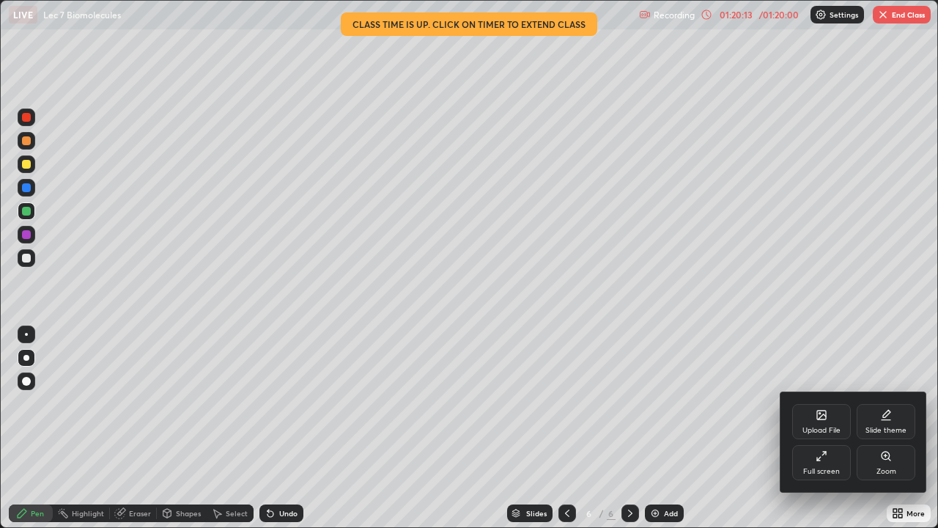
click at [826, 428] on div "Full screen" at bounding box center [822, 462] width 59 height 35
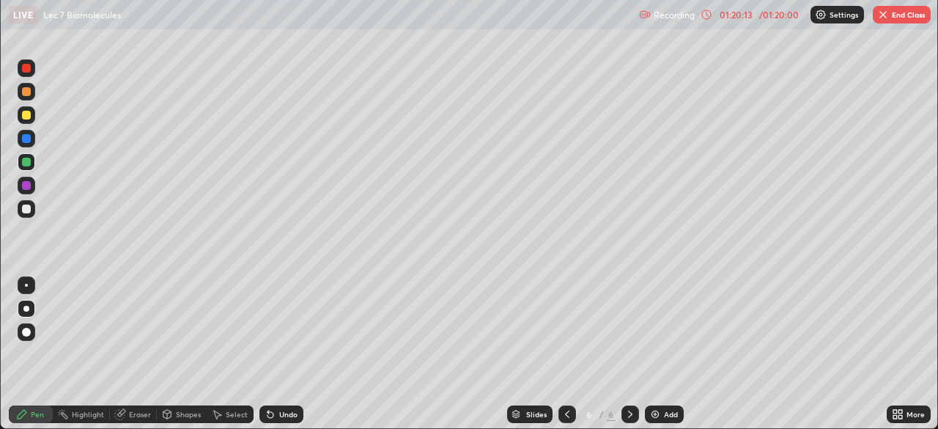
scroll to position [72887, 72378]
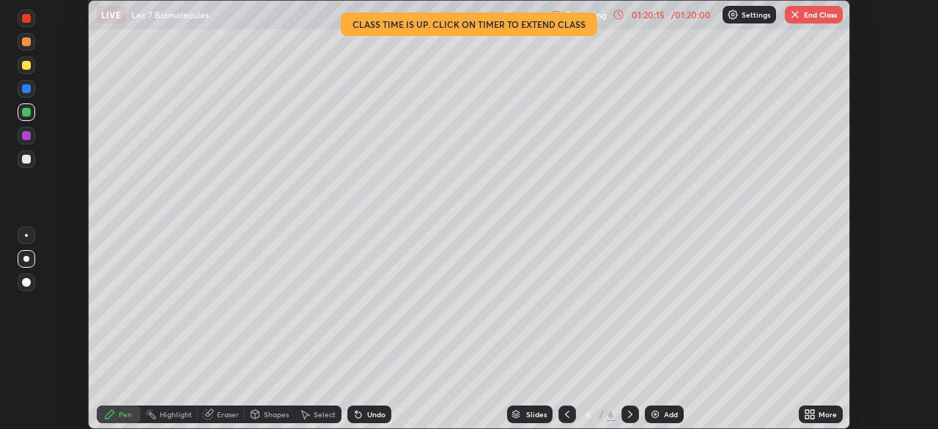
click at [811, 21] on button "End Class" at bounding box center [814, 15] width 58 height 18
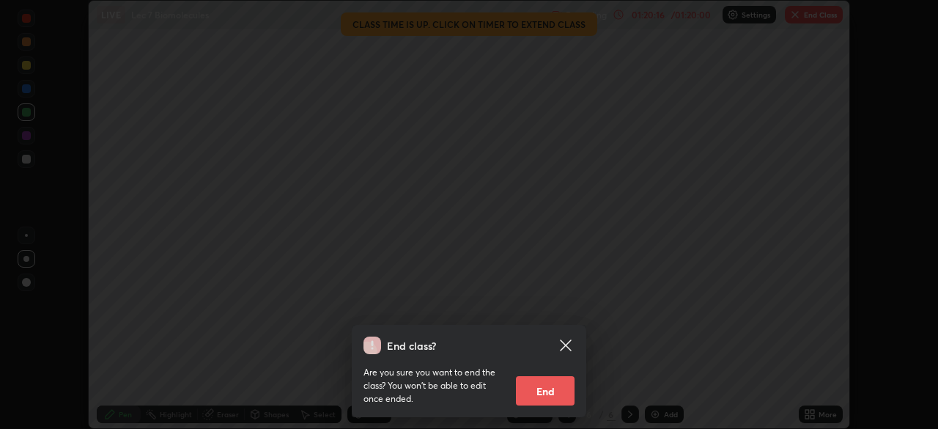
click at [553, 389] on button "End" at bounding box center [545, 390] width 59 height 29
